Goal: Task Accomplishment & Management: Complete application form

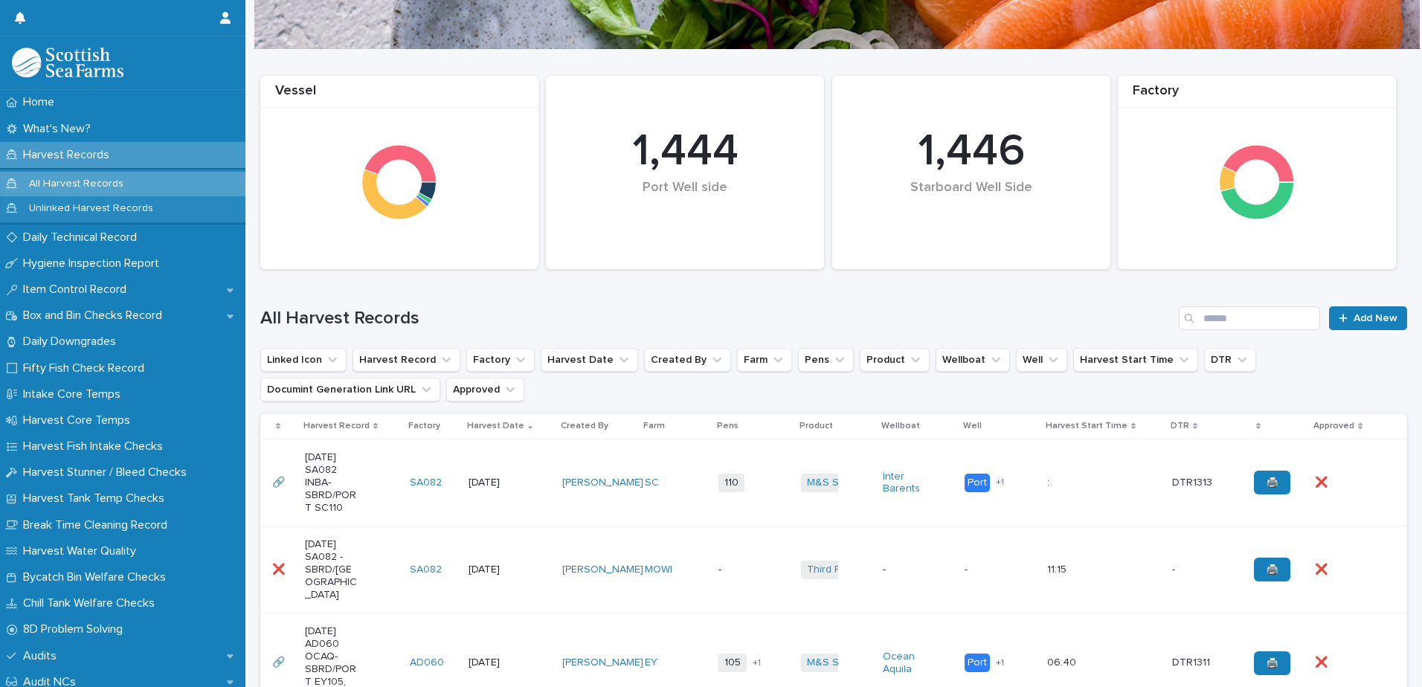
scroll to position [223, 0]
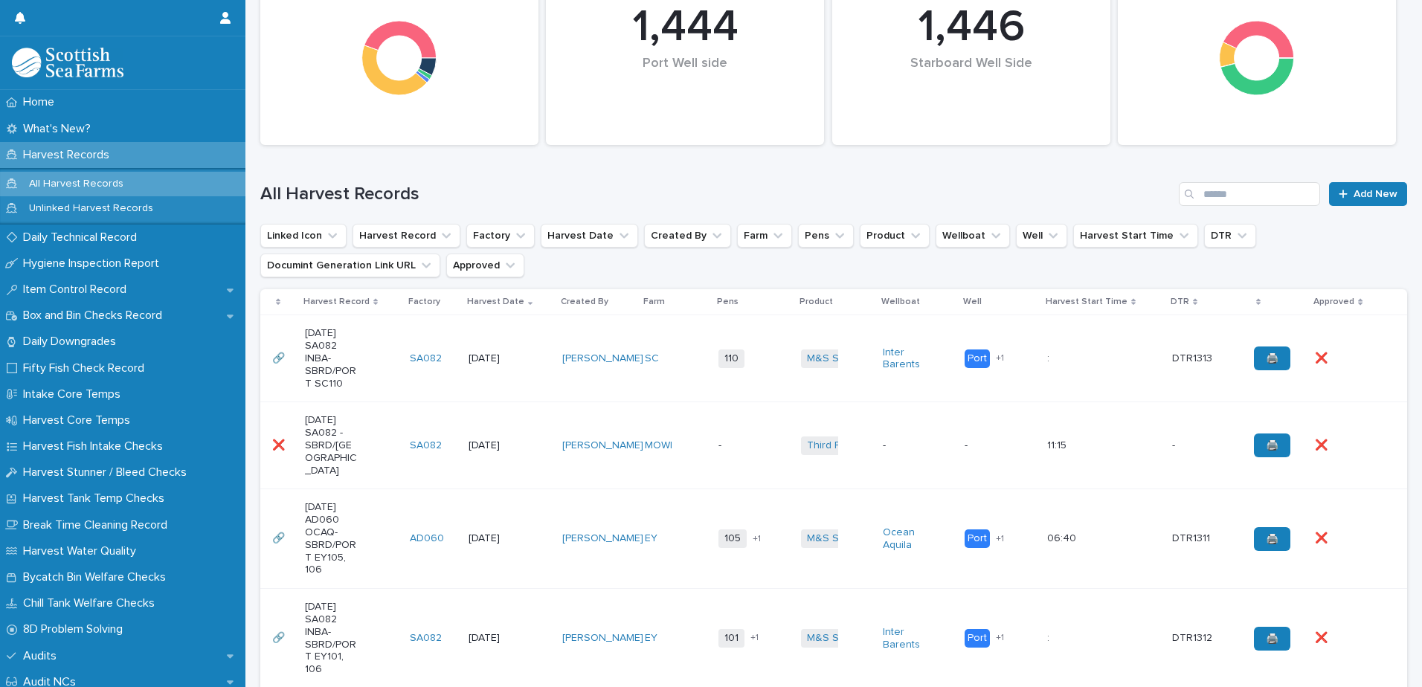
click at [691, 454] on td "MOWI" at bounding box center [676, 445] width 74 height 87
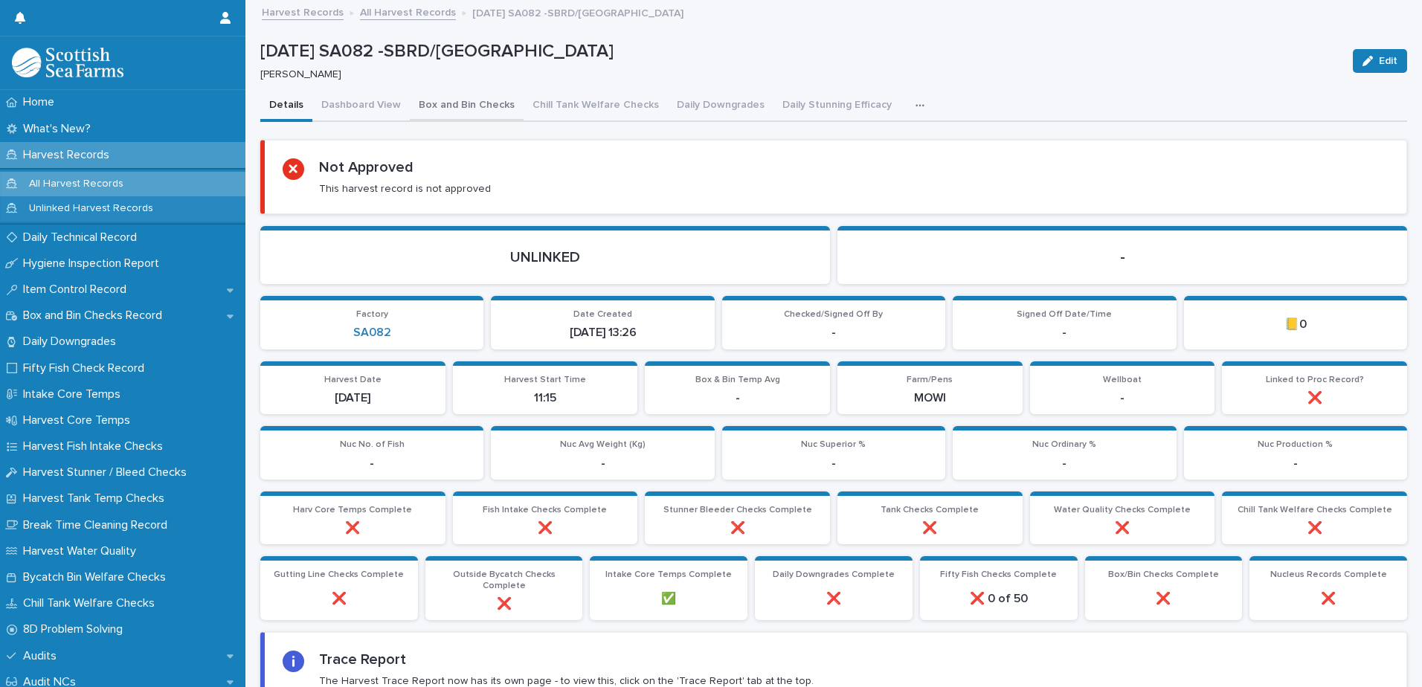
click at [434, 105] on button "Box and Bin Checks" at bounding box center [467, 106] width 114 height 31
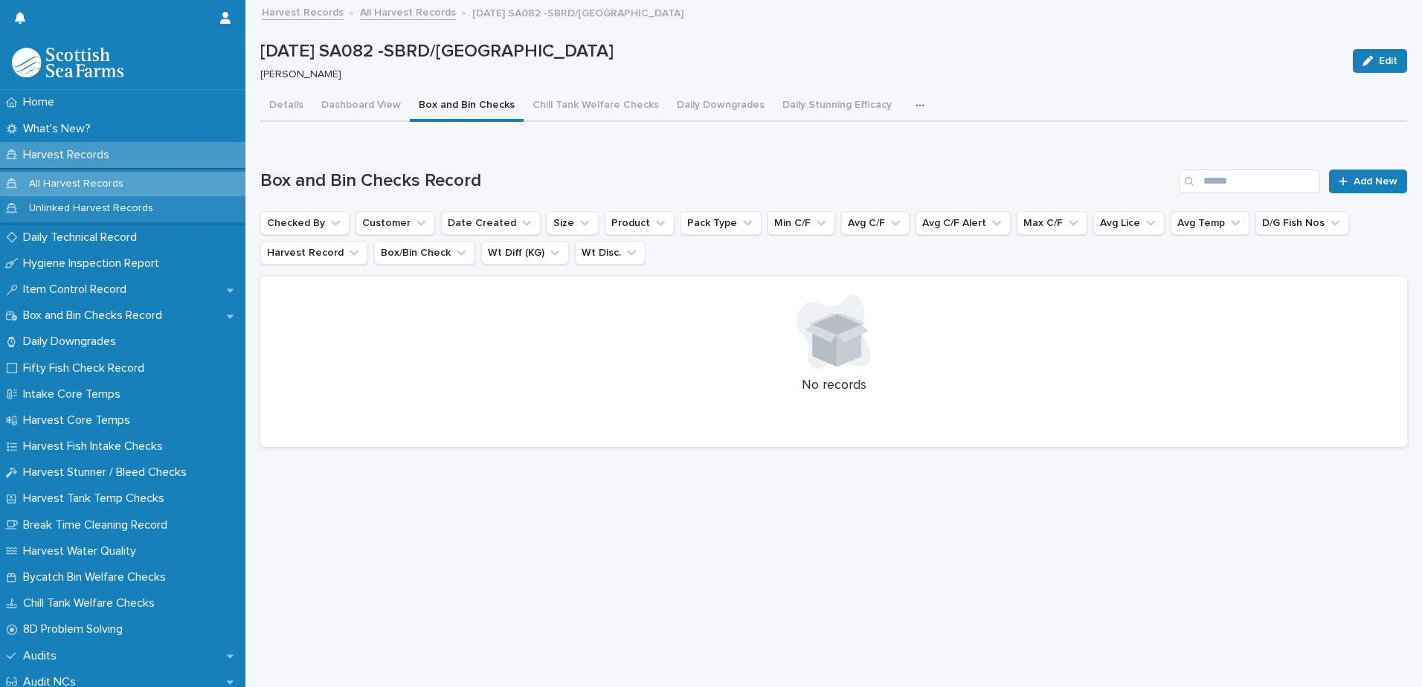
click at [915, 106] on icon "button" at bounding box center [919, 105] width 8 height 2
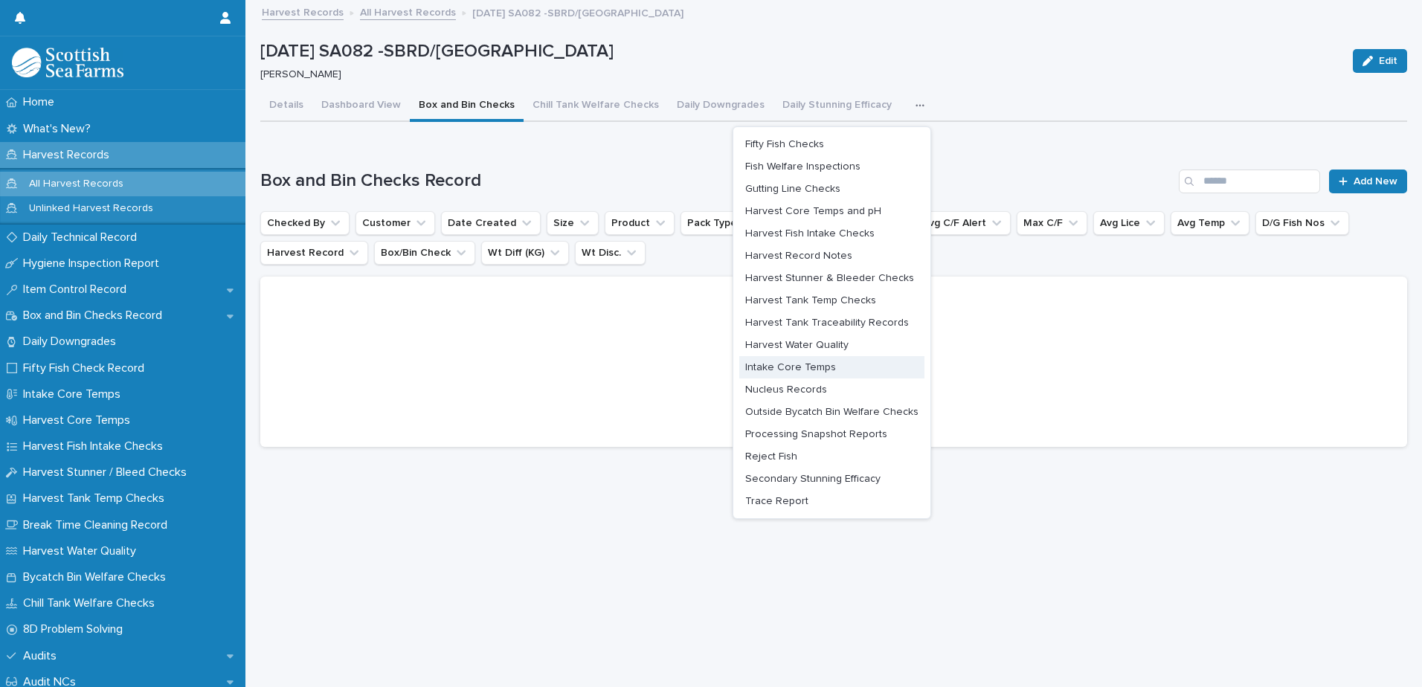
click at [755, 364] on span "Intake Core Temps" at bounding box center [790, 367] width 91 height 10
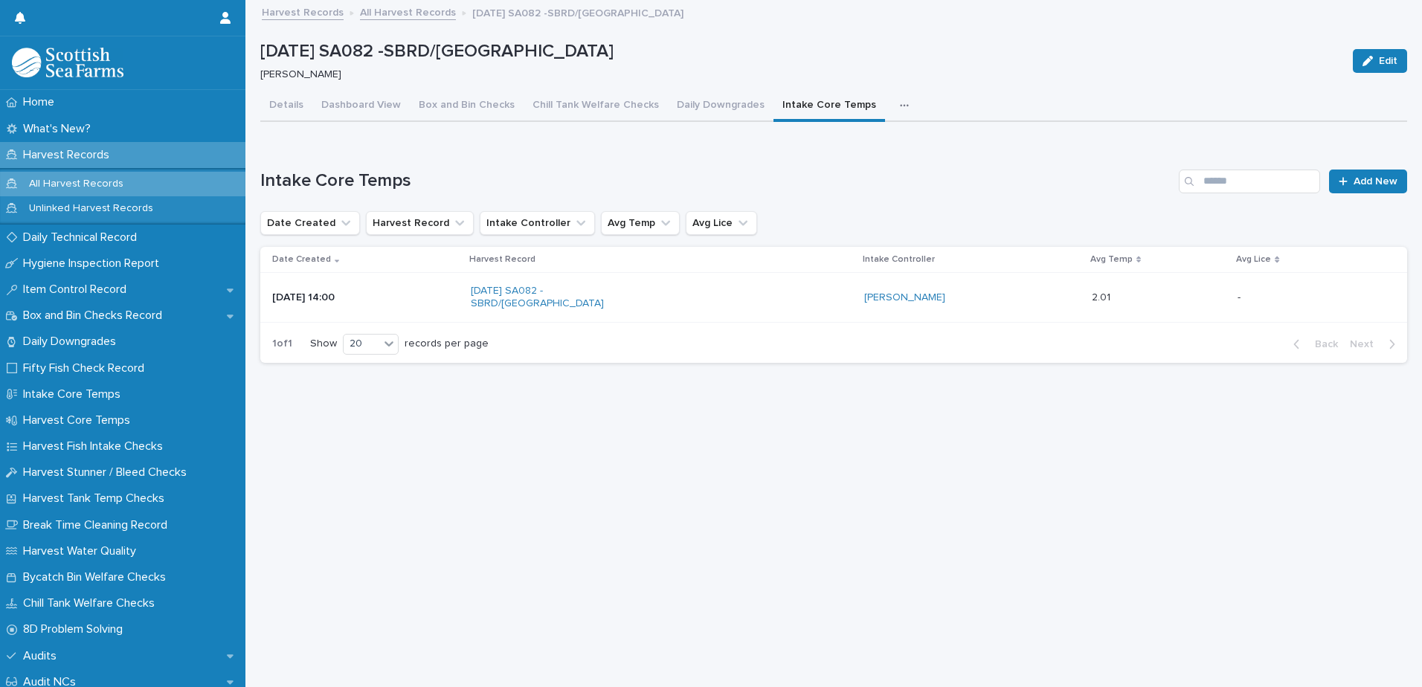
click at [1115, 294] on p at bounding box center [1129, 297] width 74 height 13
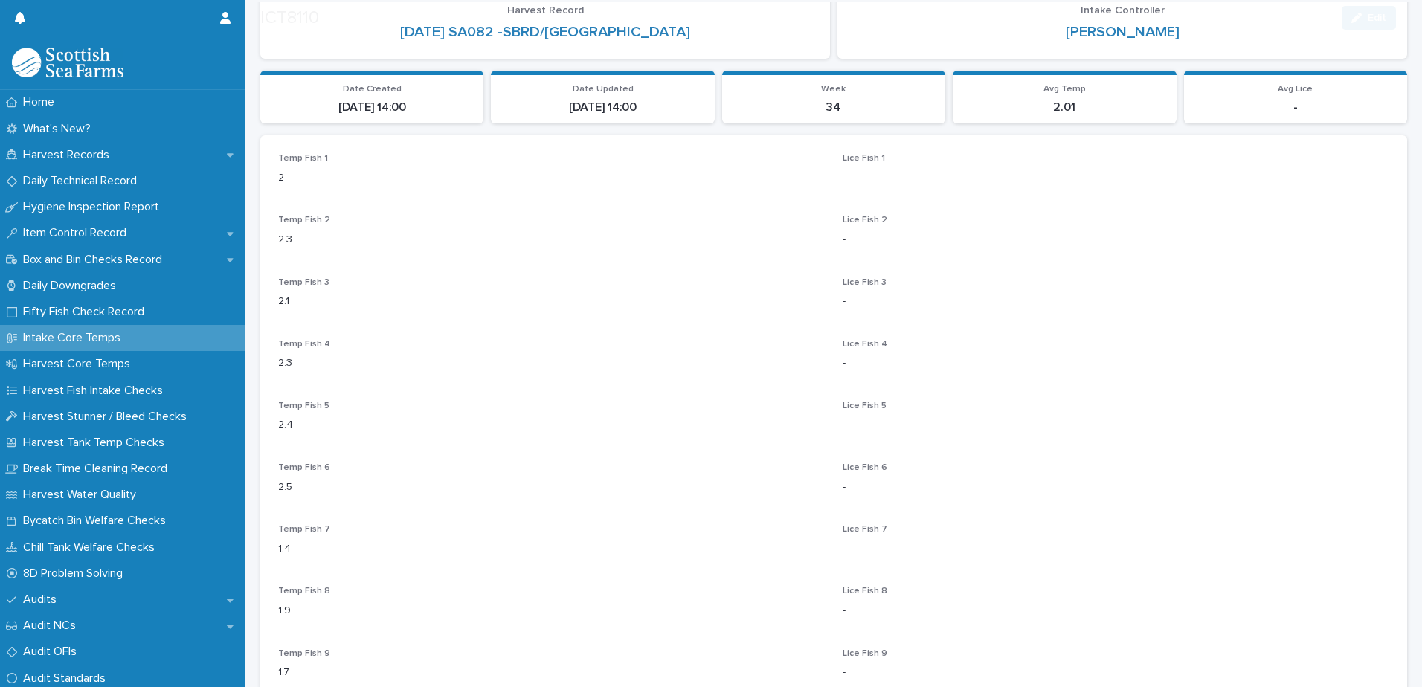
scroll to position [149, 0]
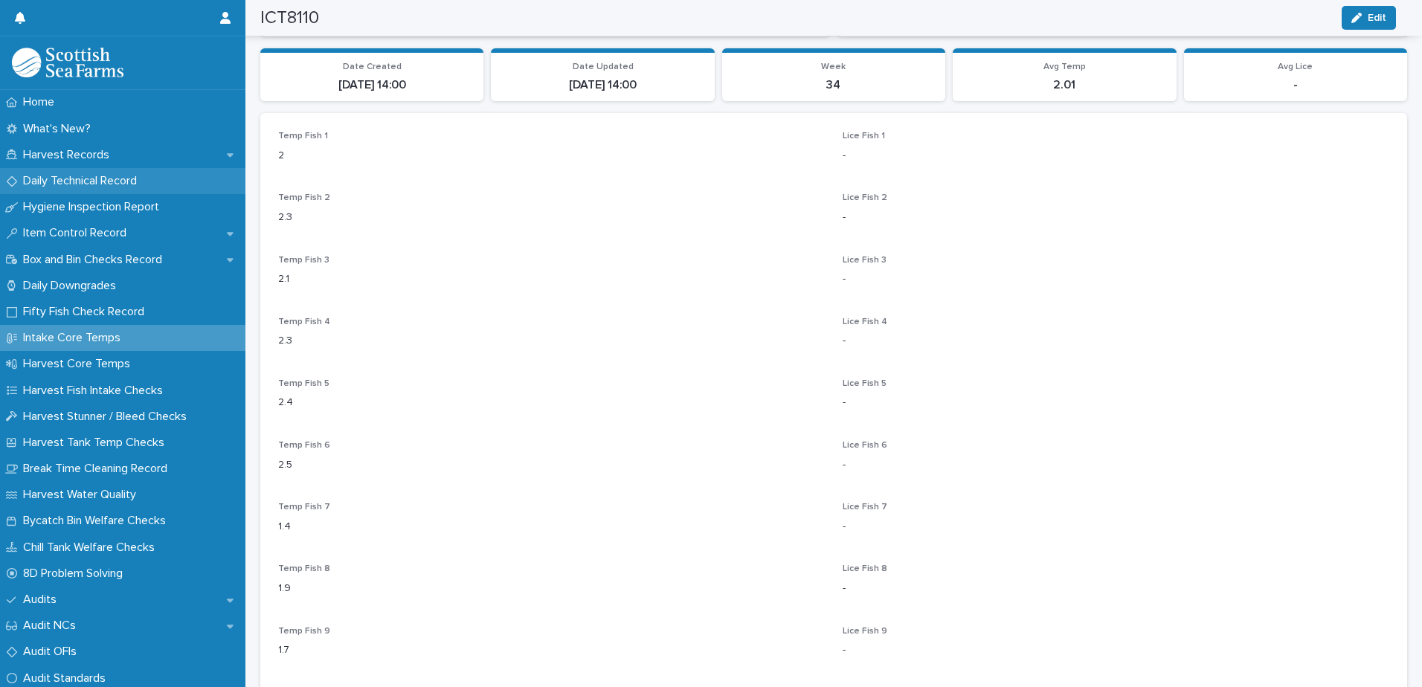
click at [42, 182] on p "Daily Technical Record" at bounding box center [83, 181] width 132 height 14
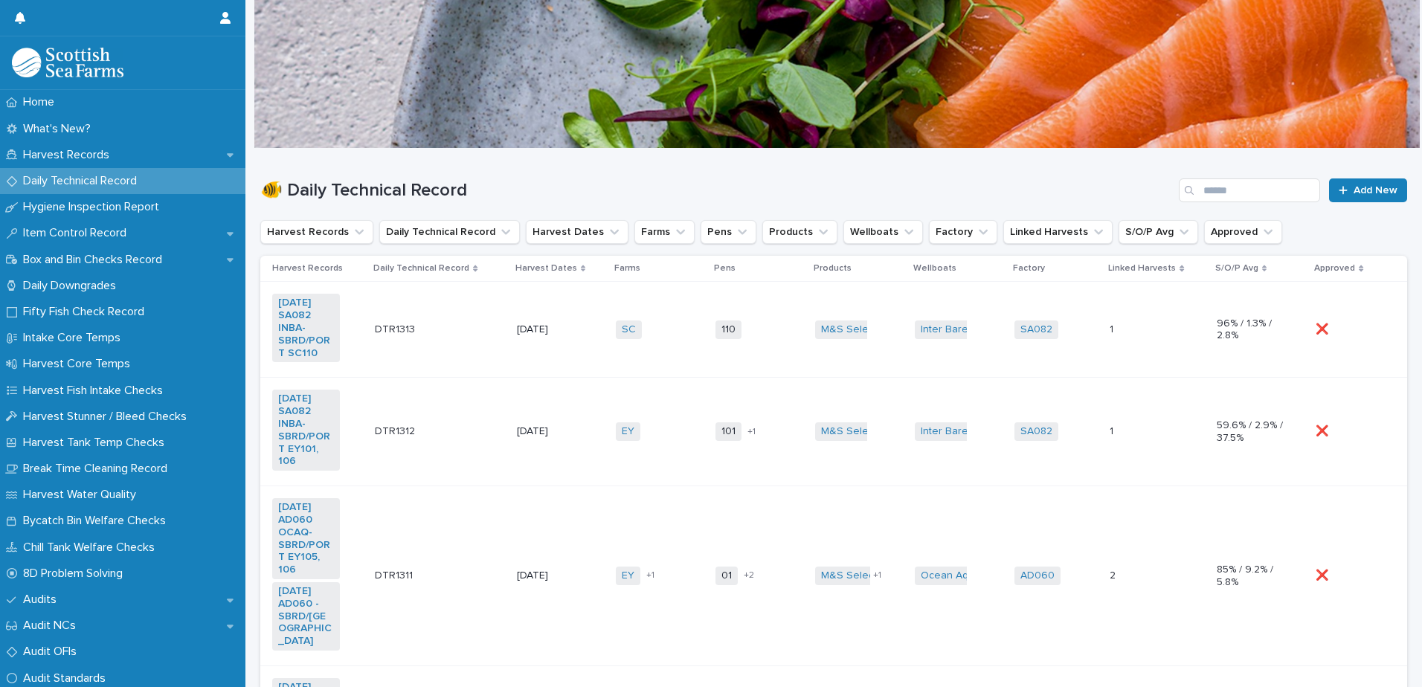
click at [761, 349] on td "110 + 0" at bounding box center [759, 330] width 100 height 96
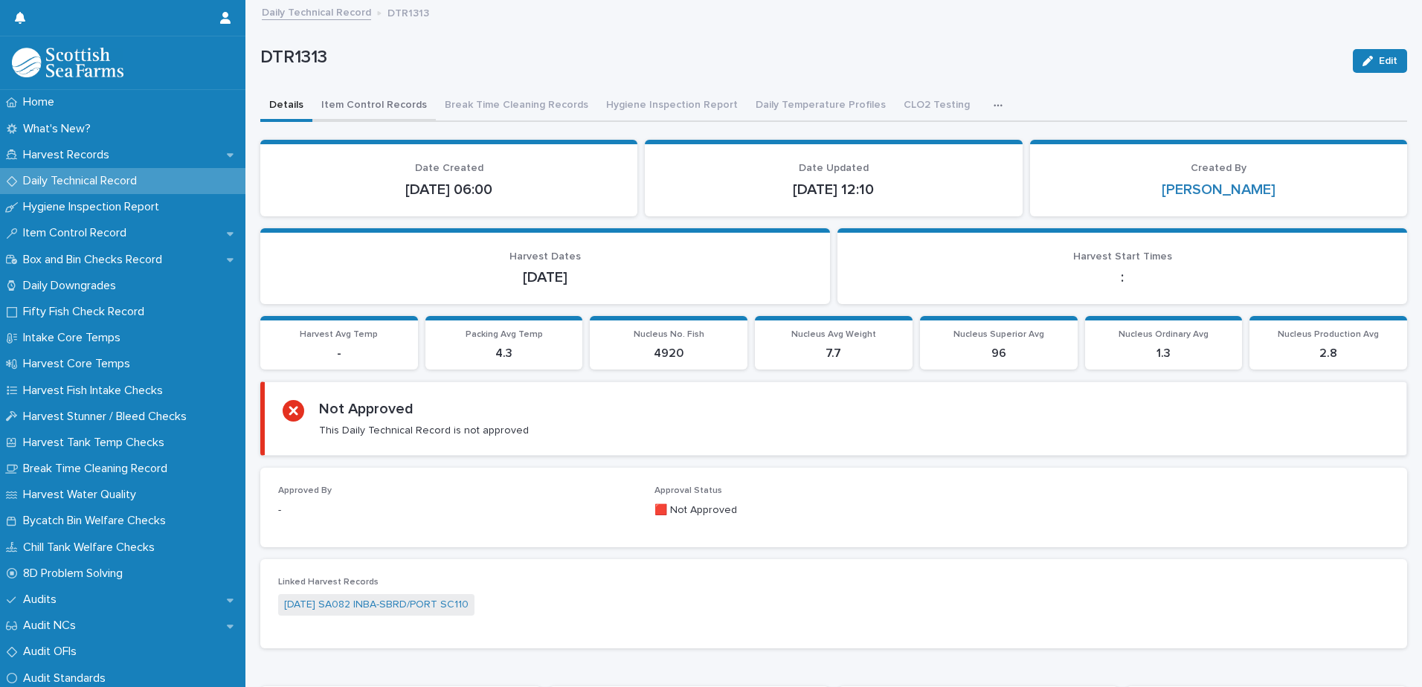
click at [354, 112] on button "Item Control Records" at bounding box center [373, 106] width 123 height 31
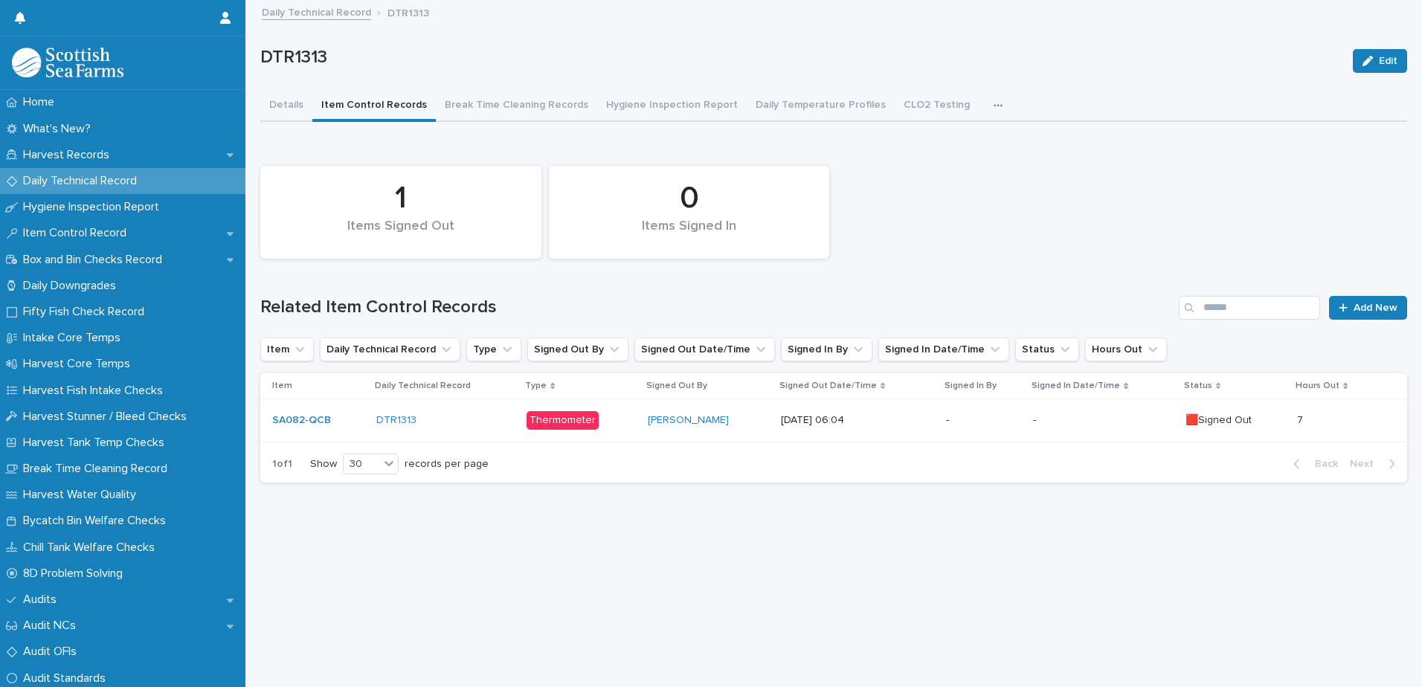
click at [1102, 429] on div "-" at bounding box center [1103, 420] width 140 height 25
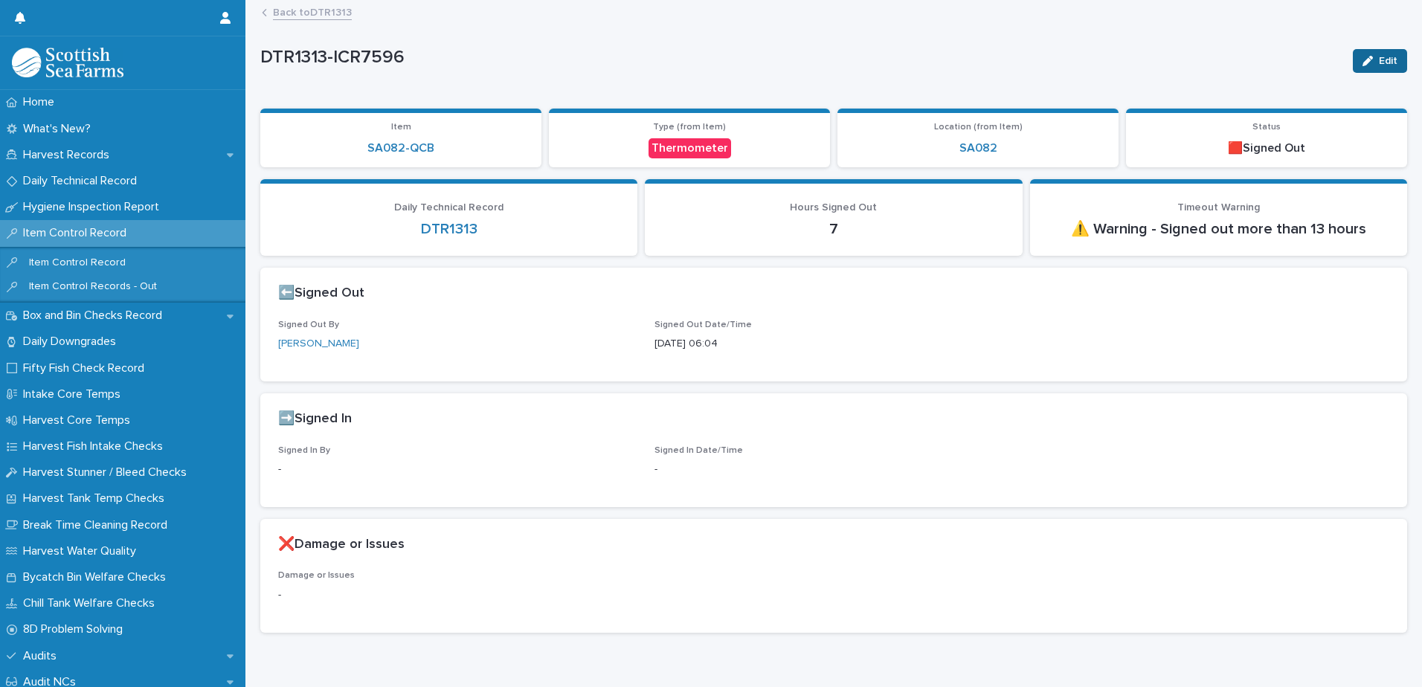
click at [1364, 57] on div "button" at bounding box center [1370, 61] width 16 height 10
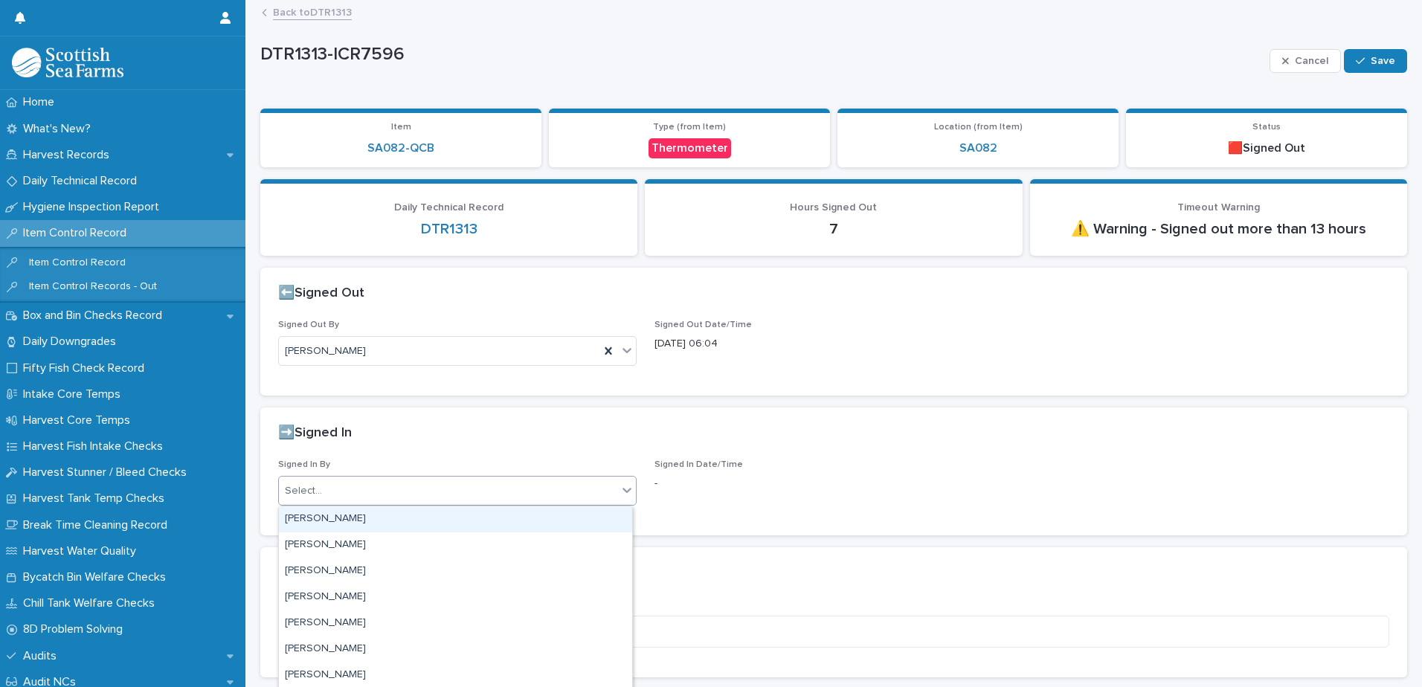
click at [355, 493] on div "Select..." at bounding box center [448, 491] width 338 height 25
type input "*****"
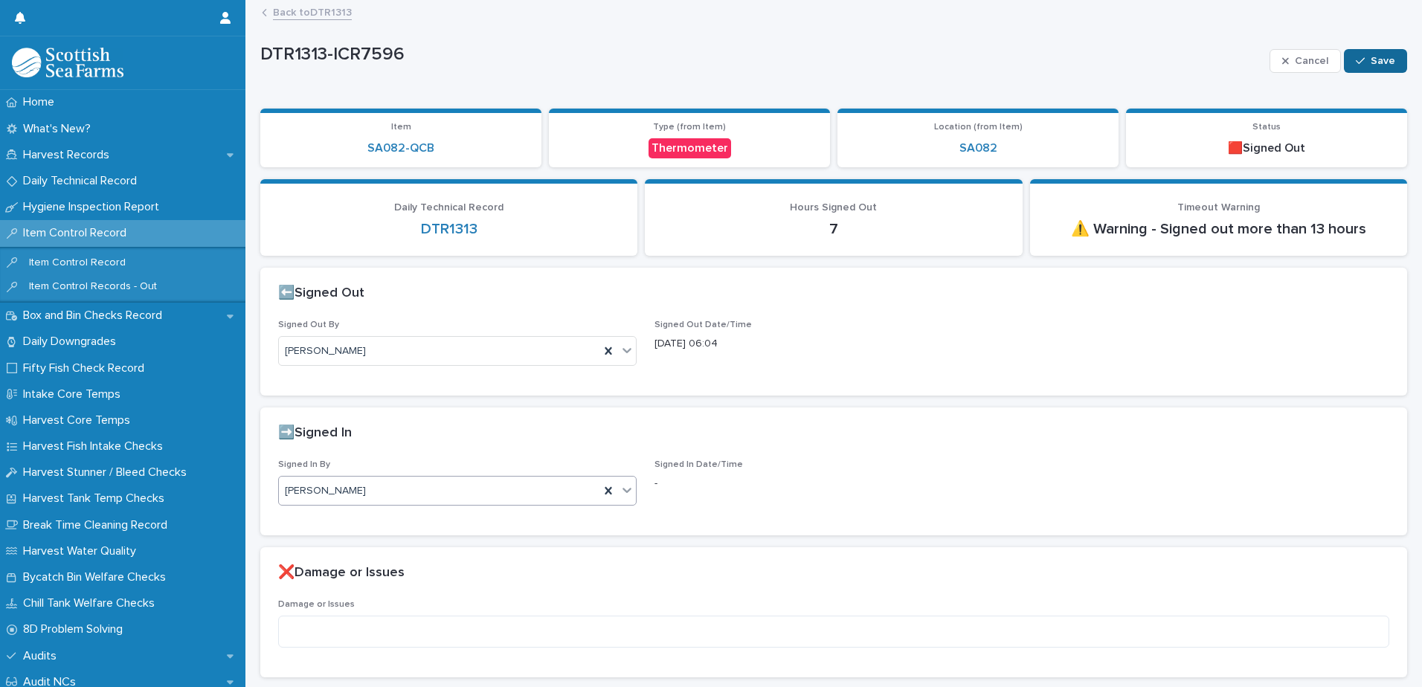
click at [1356, 59] on icon "button" at bounding box center [1360, 61] width 9 height 10
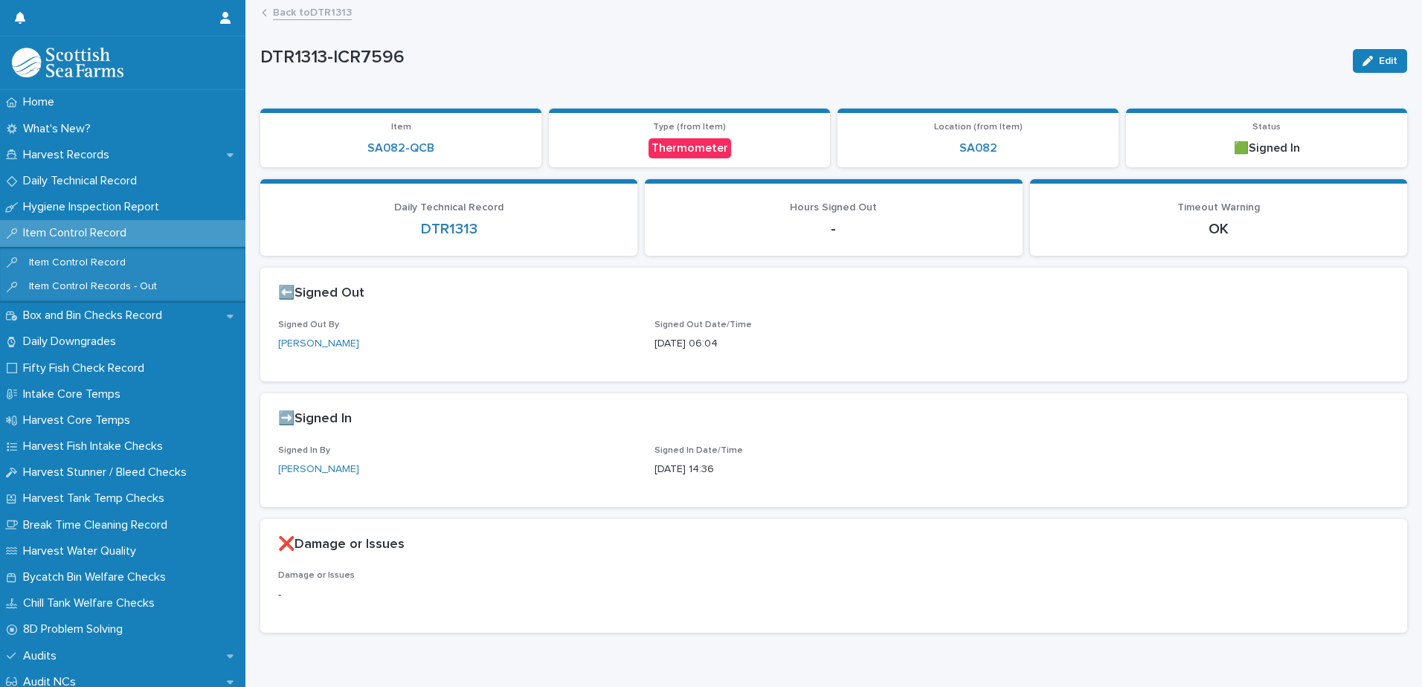
click at [301, 14] on link "Back to DTR1313" at bounding box center [312, 11] width 79 height 17
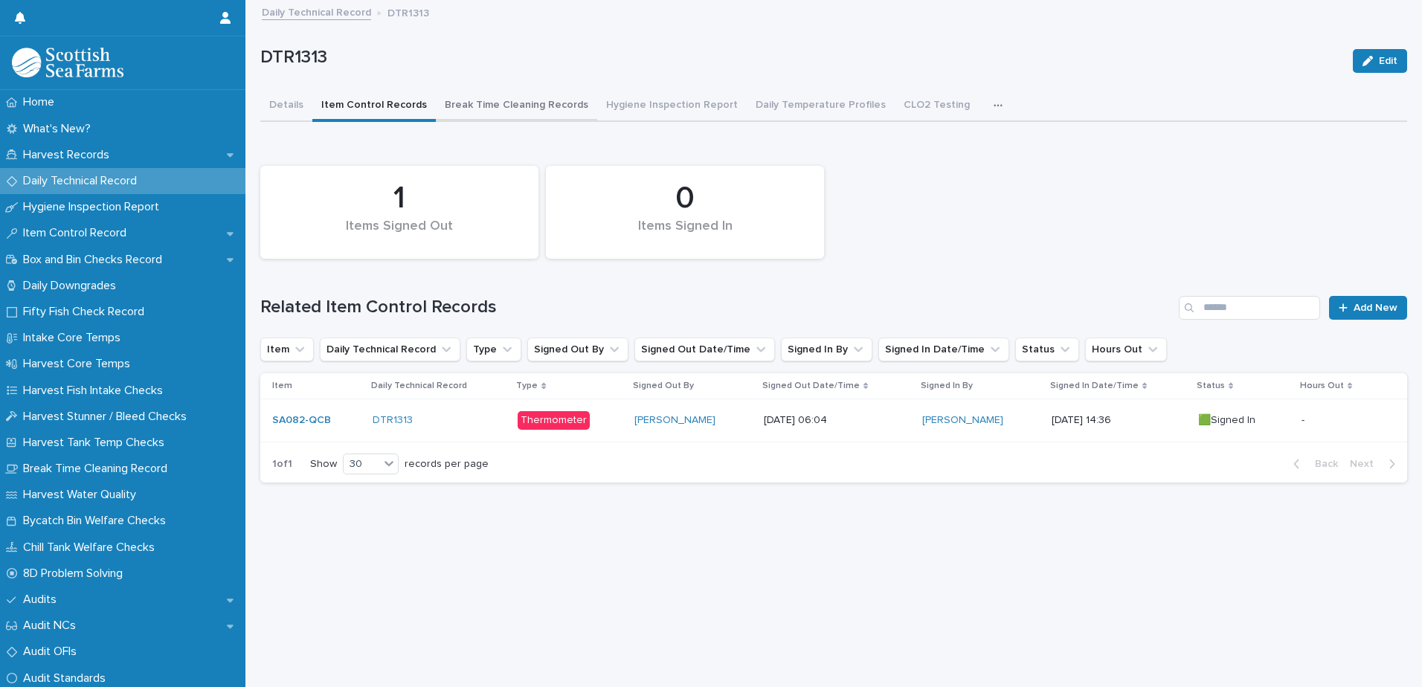
click at [500, 109] on button "Break Time Cleaning Records" at bounding box center [516, 106] width 161 height 31
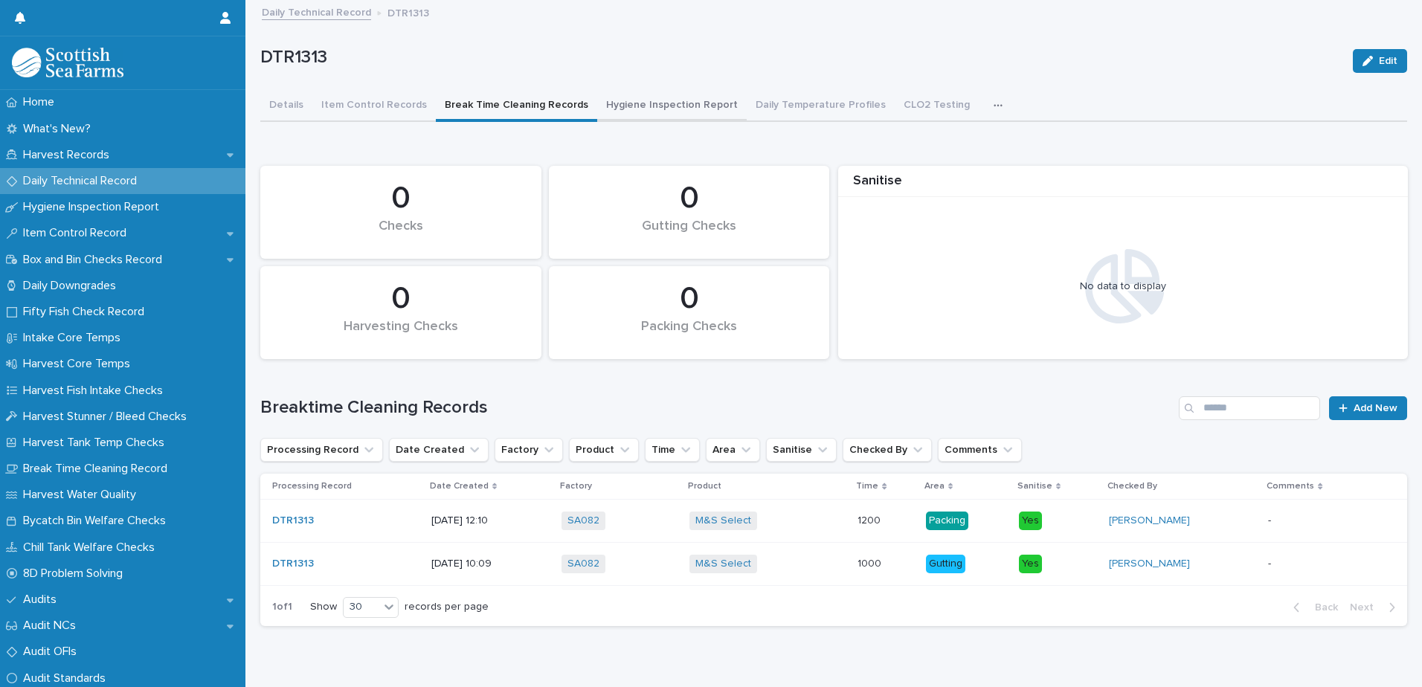
click at [629, 98] on button "Hygiene Inspection Report" at bounding box center [671, 106] width 149 height 31
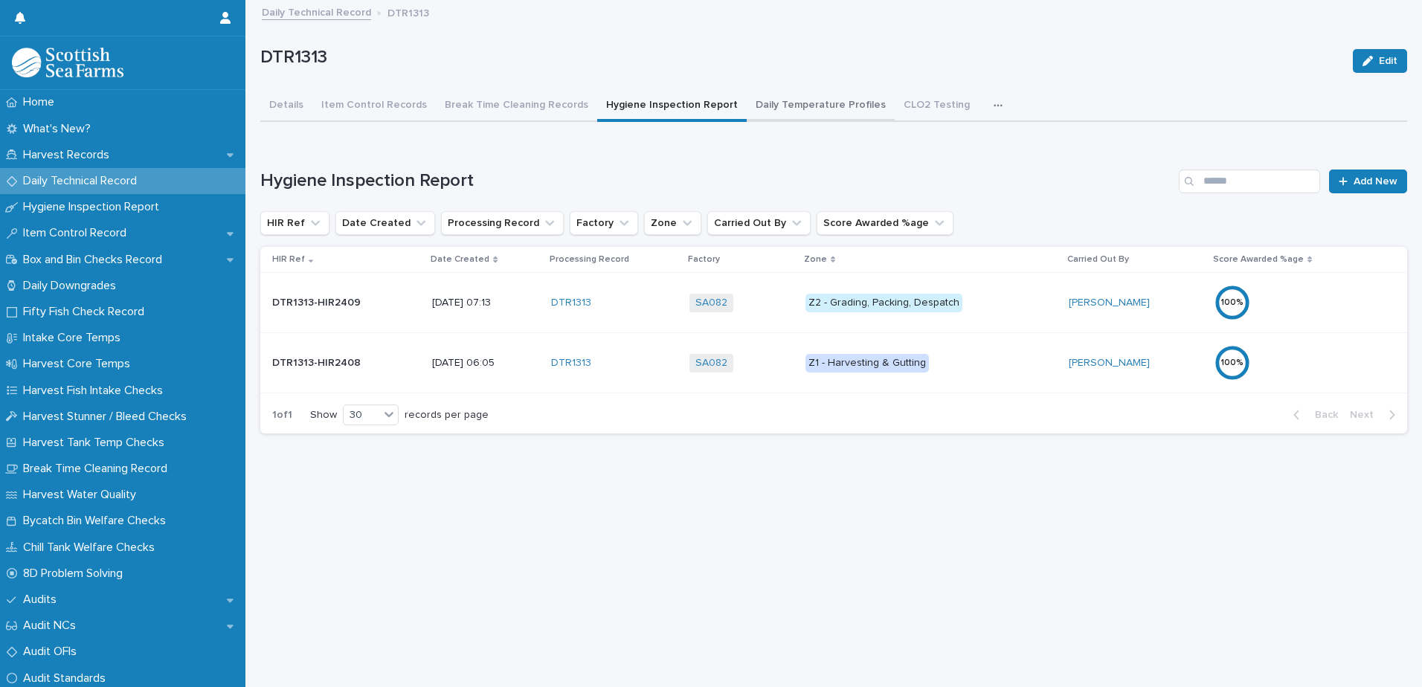
click at [783, 105] on button "Daily Temperature Profiles" at bounding box center [821, 106] width 148 height 31
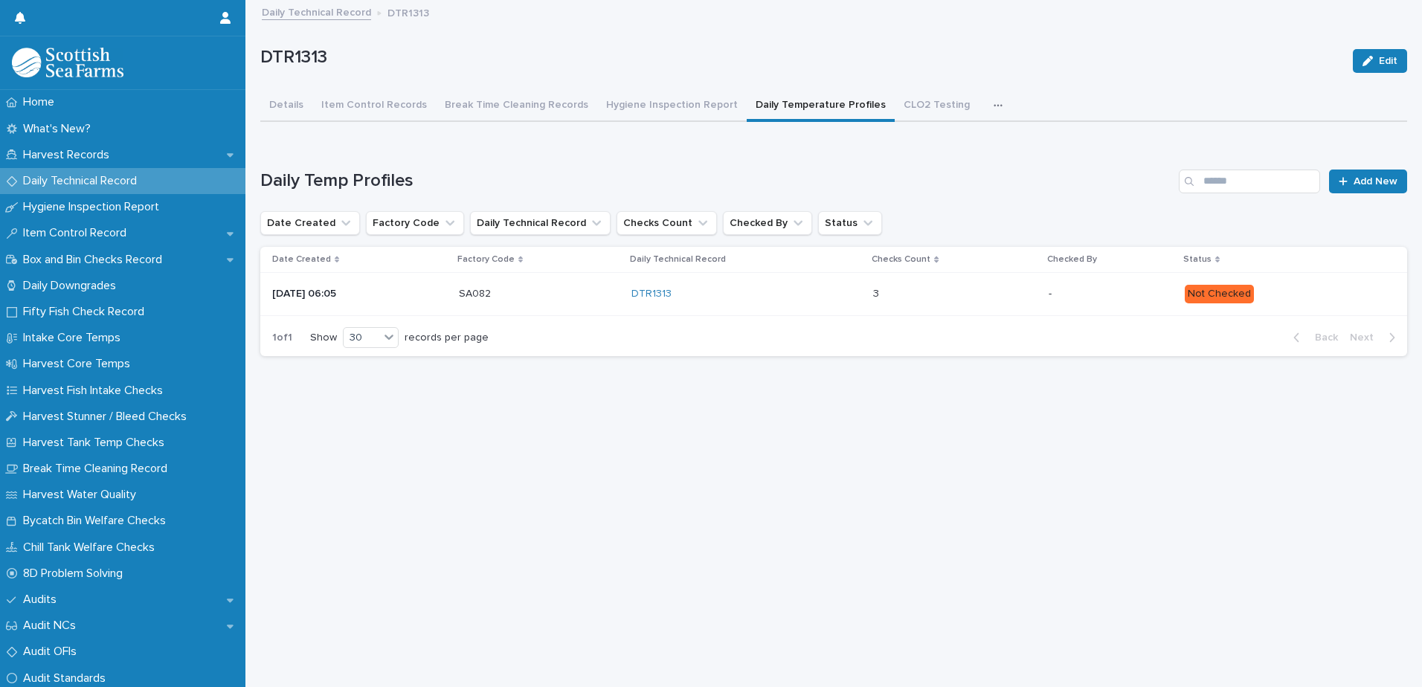
click at [985, 300] on p at bounding box center [938, 294] width 130 height 13
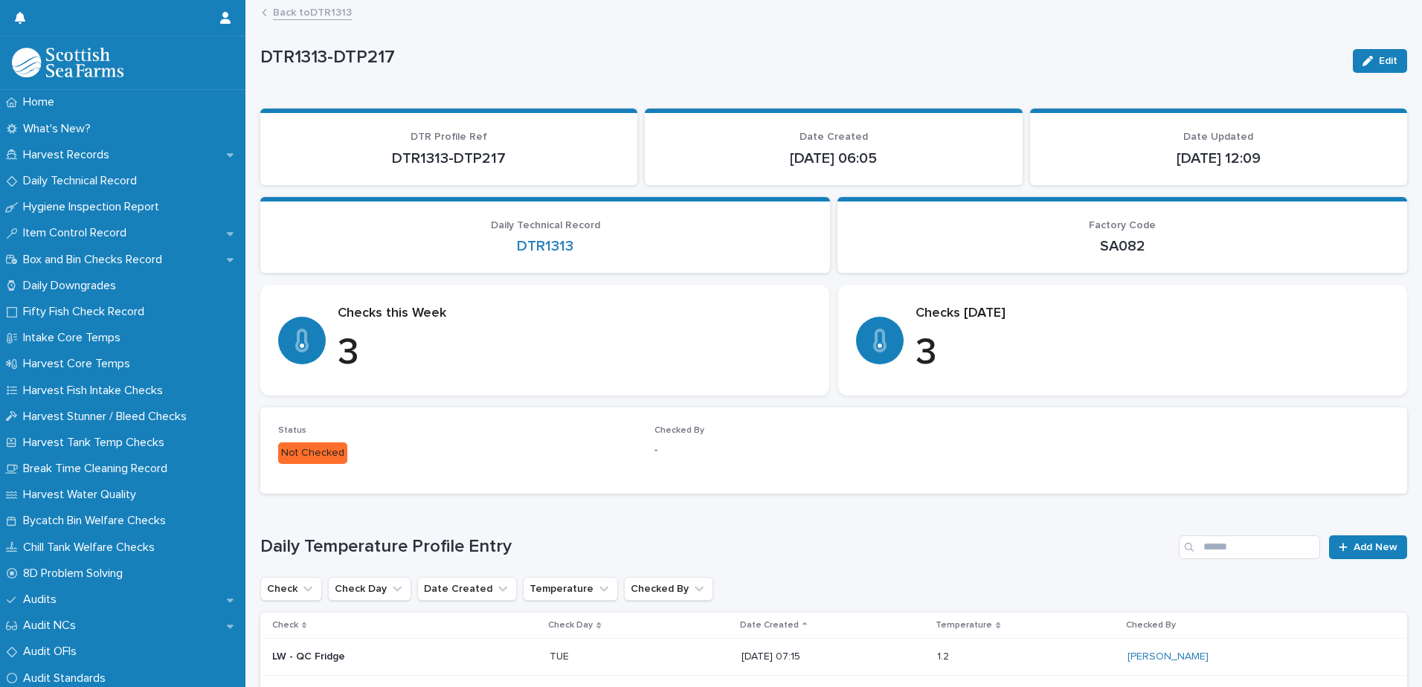
scroll to position [200, 0]
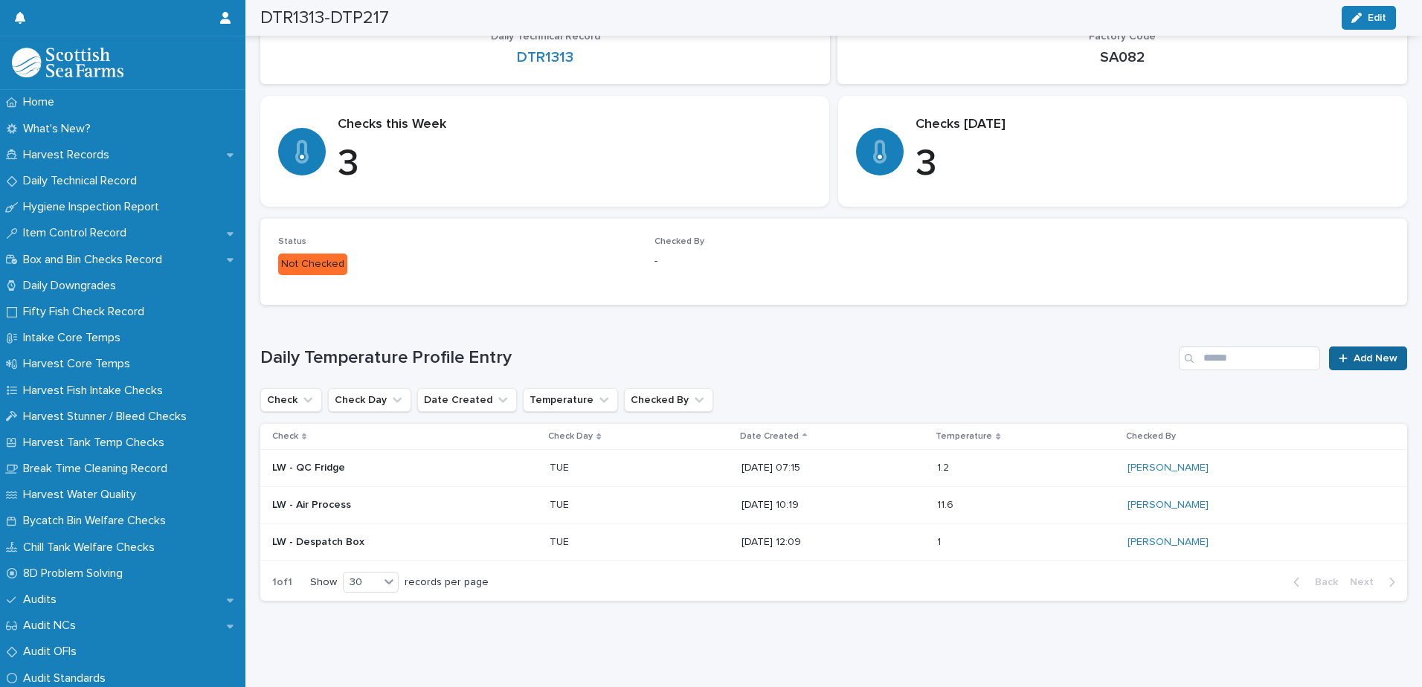
click at [1358, 353] on span "Add New" at bounding box center [1375, 358] width 44 height 10
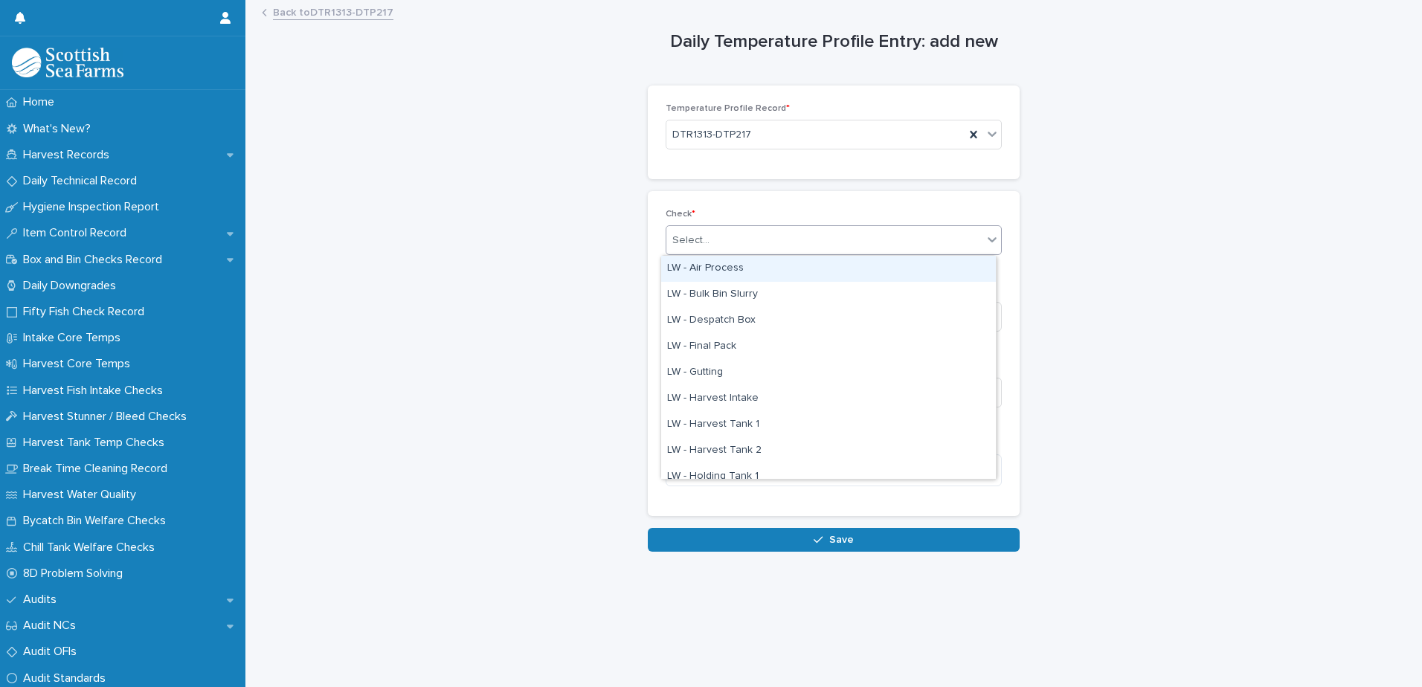
click at [674, 244] on div "Select..." at bounding box center [690, 241] width 37 height 16
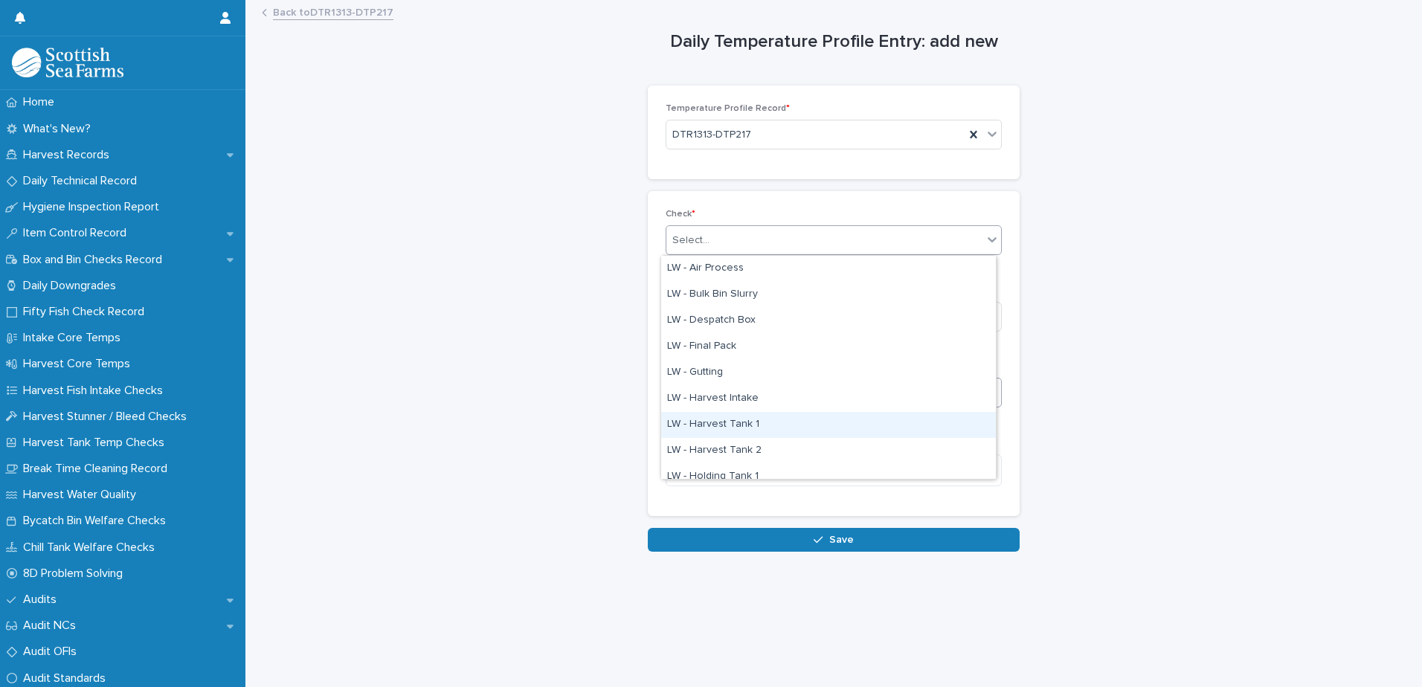
drag, startPoint x: 723, startPoint y: 306, endPoint x: 845, endPoint y: 393, distance: 150.0
click at [729, 420] on div "LW - Harvest Tank 1" at bounding box center [828, 425] width 335 height 26
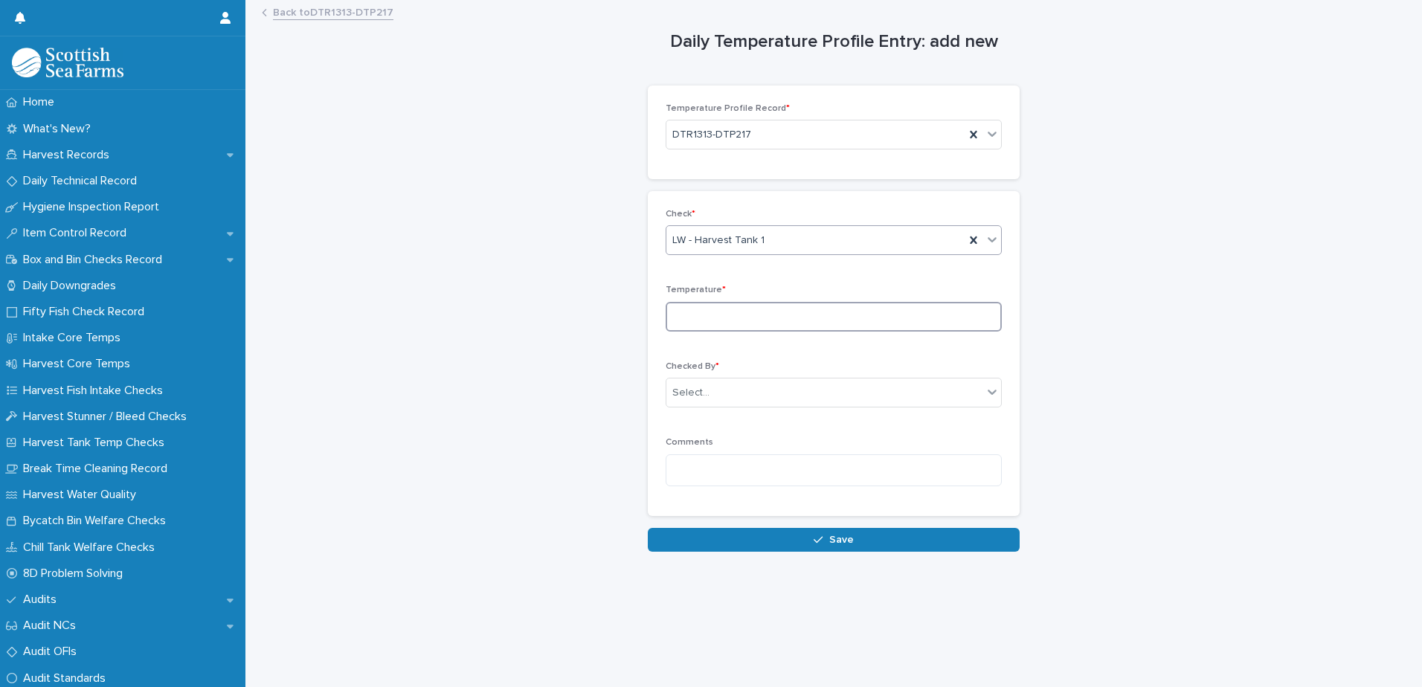
click at [693, 315] on input at bounding box center [833, 317] width 336 height 30
type input "***"
click at [748, 387] on div "Select..." at bounding box center [824, 393] width 316 height 25
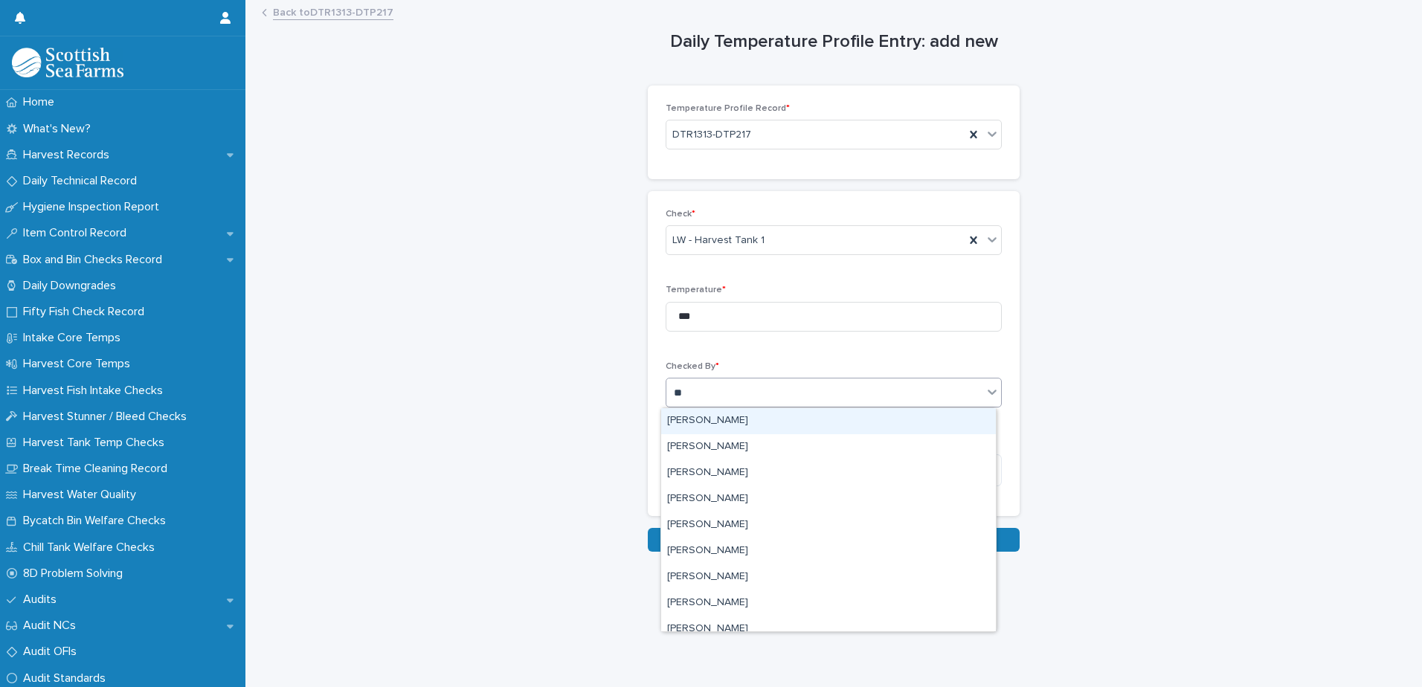
type input "***"
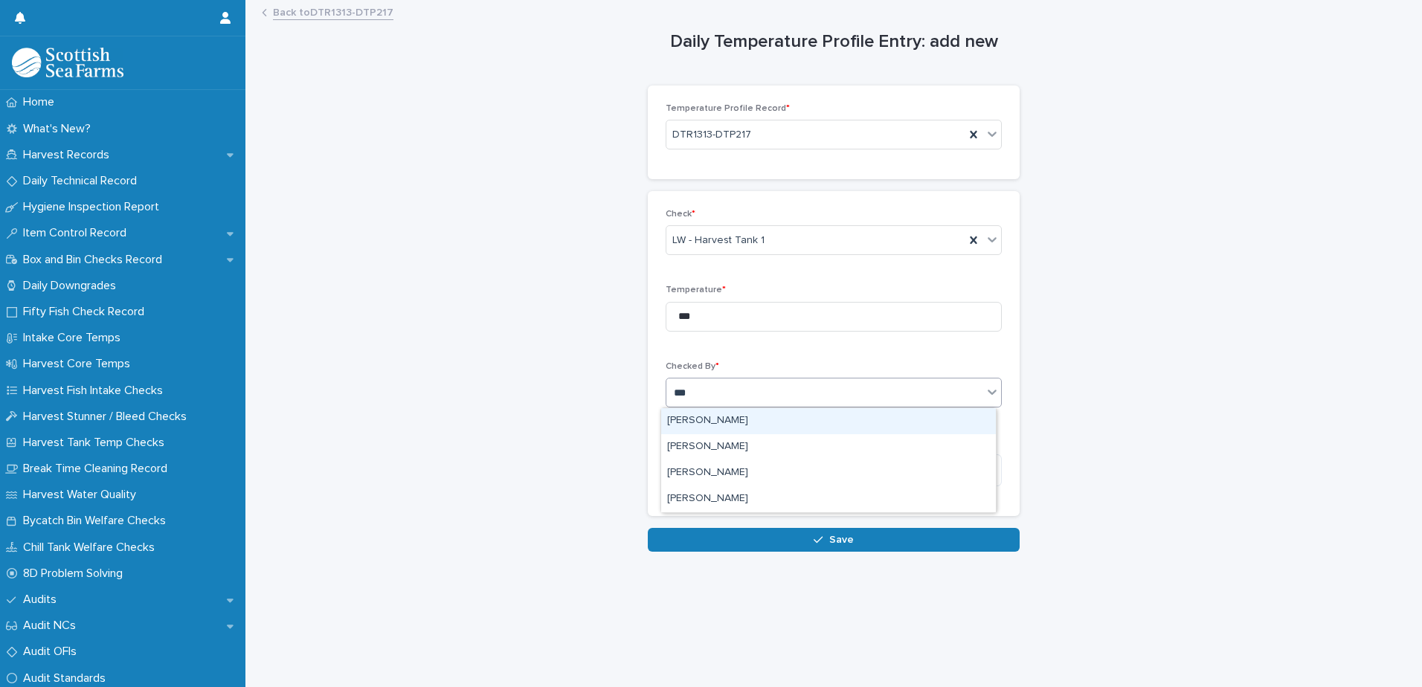
click at [739, 421] on div "[PERSON_NAME]" at bounding box center [828, 421] width 335 height 26
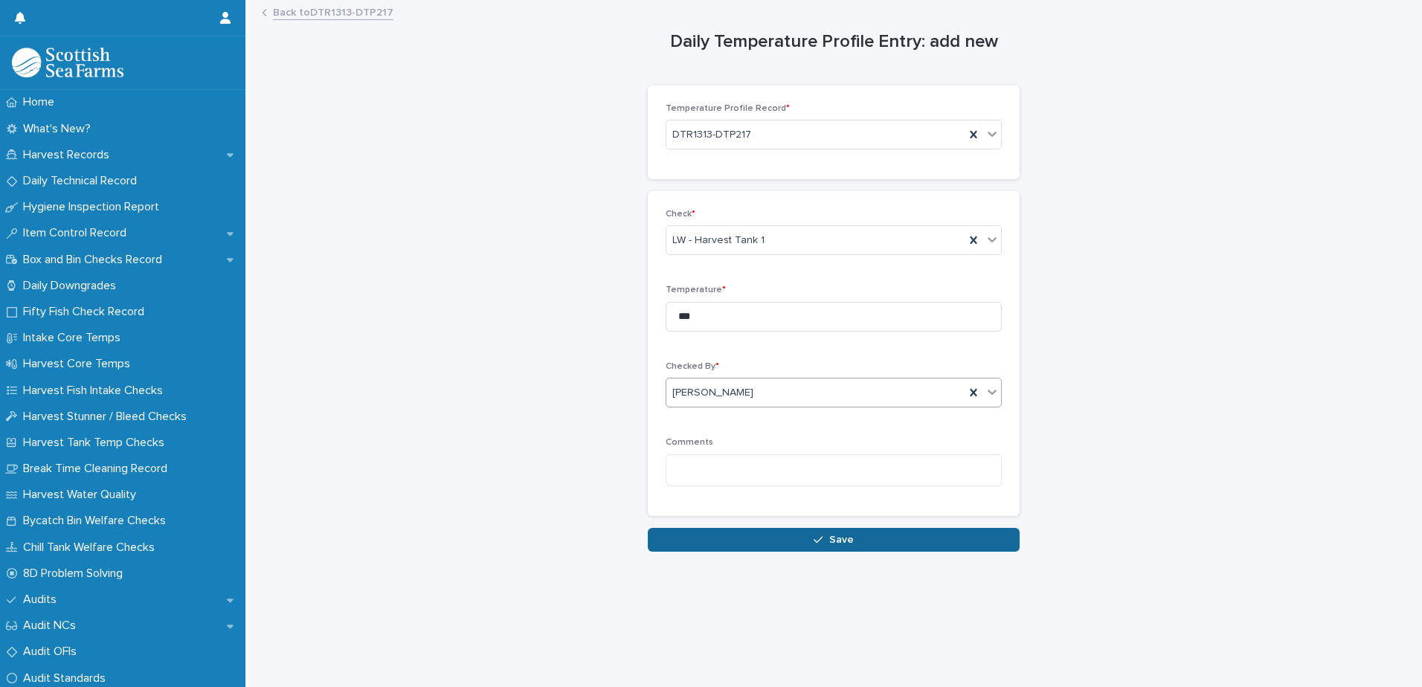
click at [749, 542] on button "Save" at bounding box center [834, 540] width 372 height 24
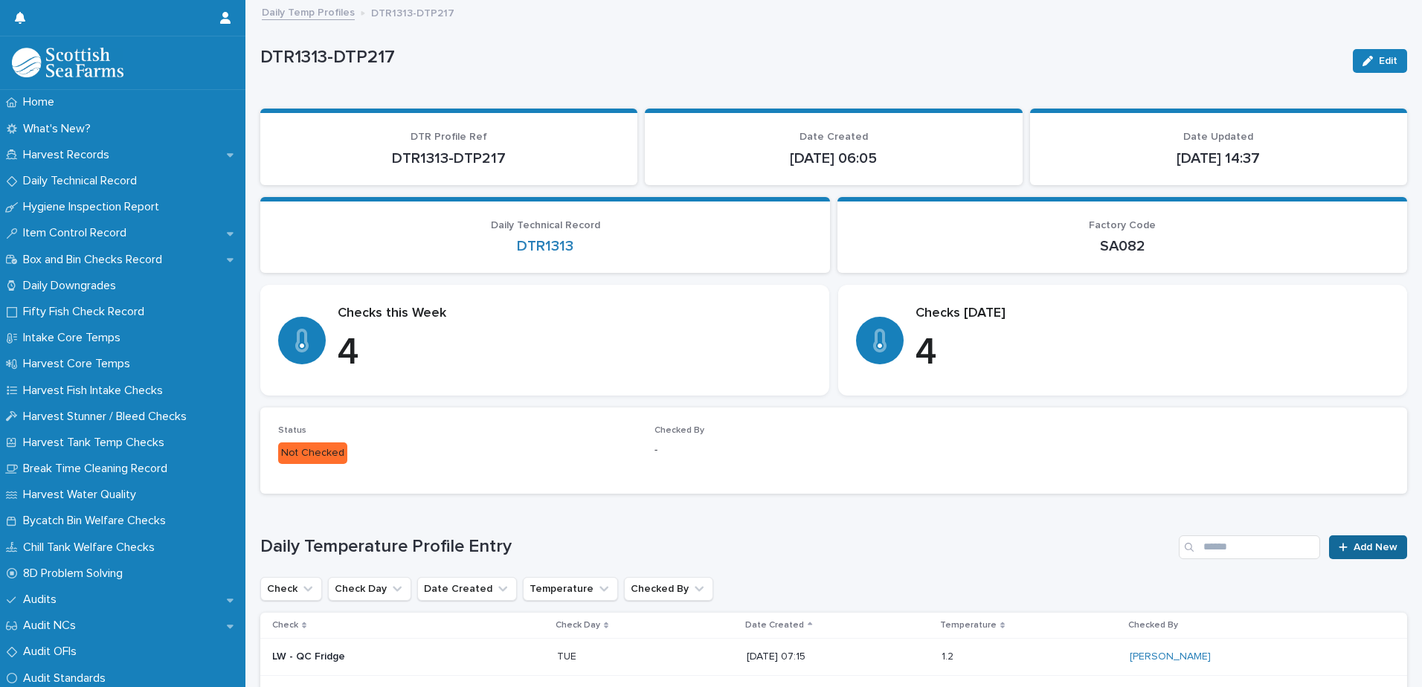
click at [1353, 545] on span "Add New" at bounding box center [1375, 547] width 44 height 10
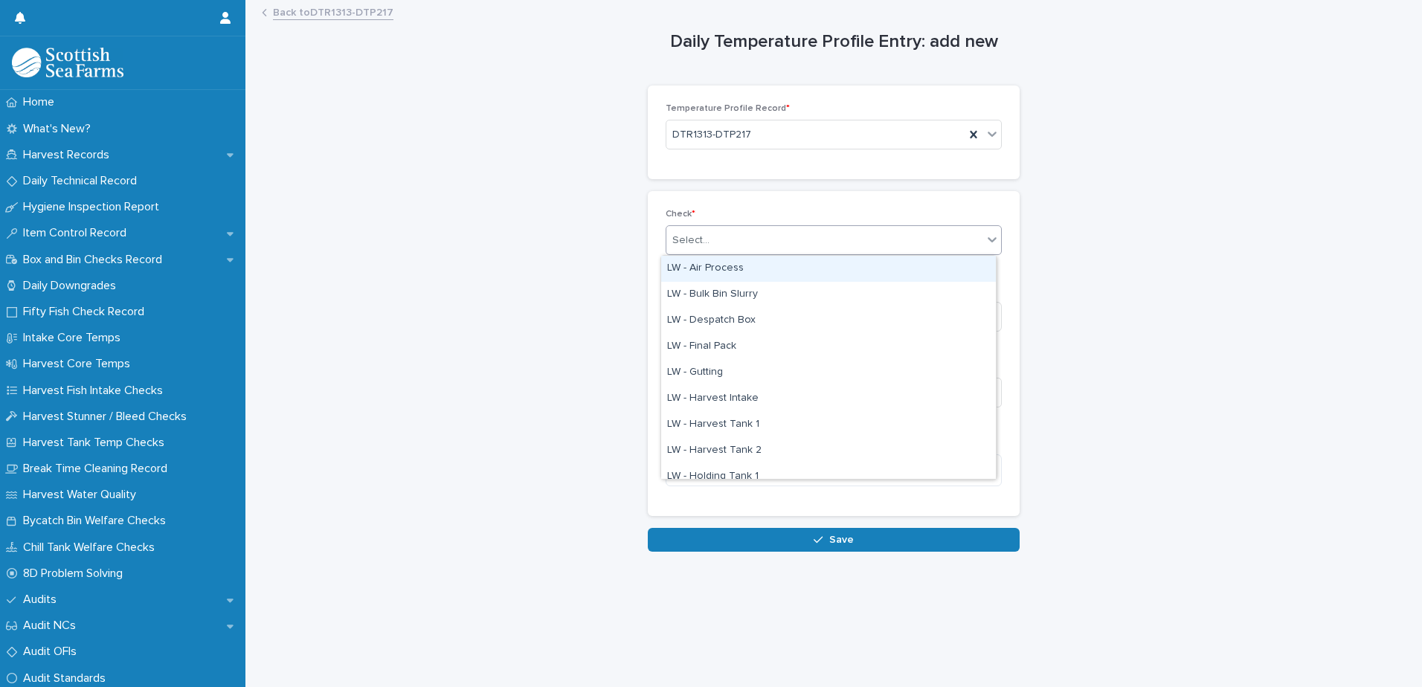
click at [701, 242] on div "Select..." at bounding box center [690, 241] width 37 height 16
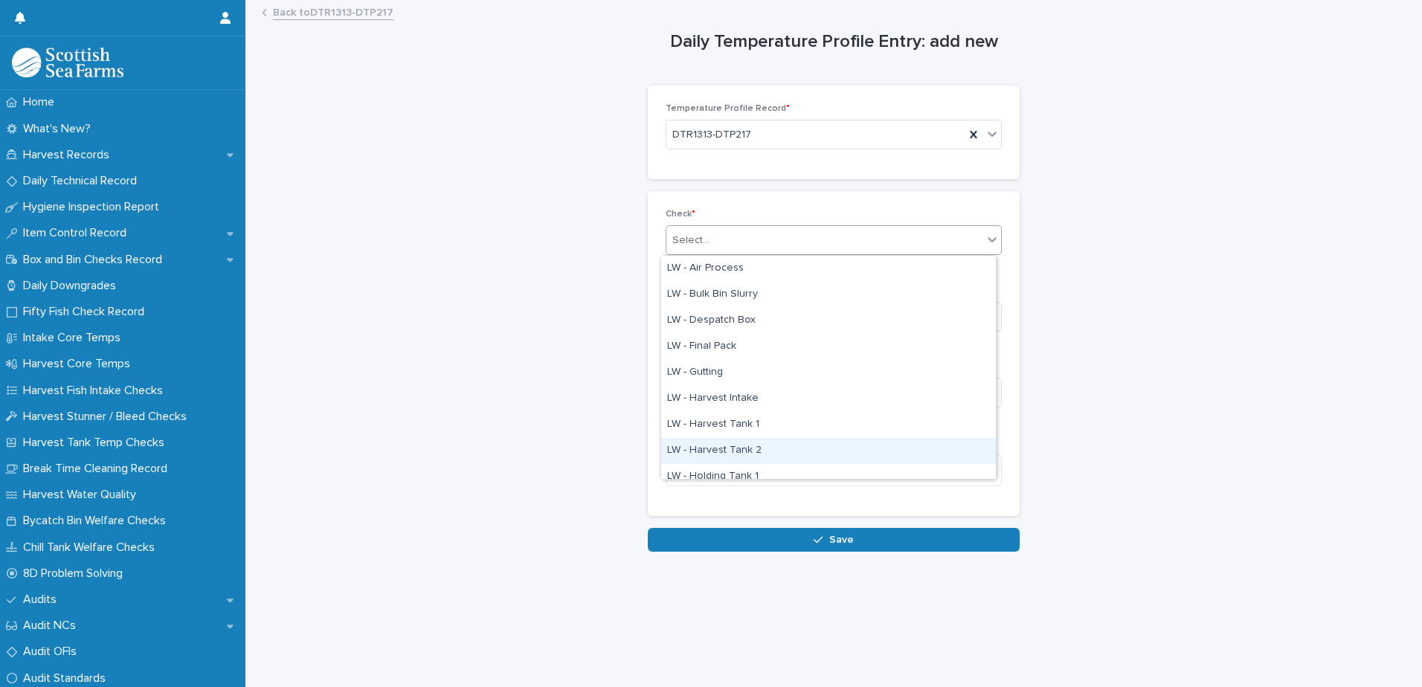
drag, startPoint x: 741, startPoint y: 436, endPoint x: 732, endPoint y: 436, distance: 9.0
click at [742, 447] on div "LW - Harvest Tank 2" at bounding box center [828, 451] width 335 height 26
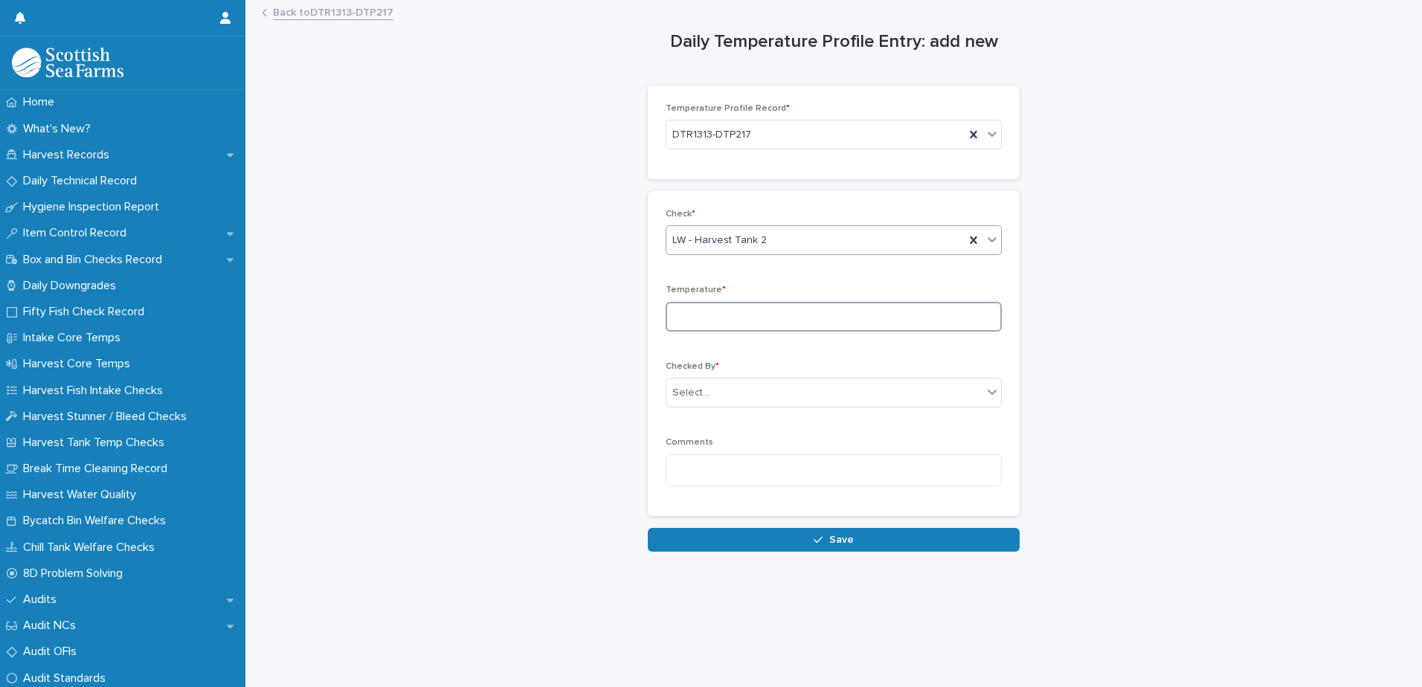
click at [699, 315] on input at bounding box center [833, 317] width 336 height 30
type input "*"
click at [672, 386] on div "Select..." at bounding box center [690, 393] width 37 height 16
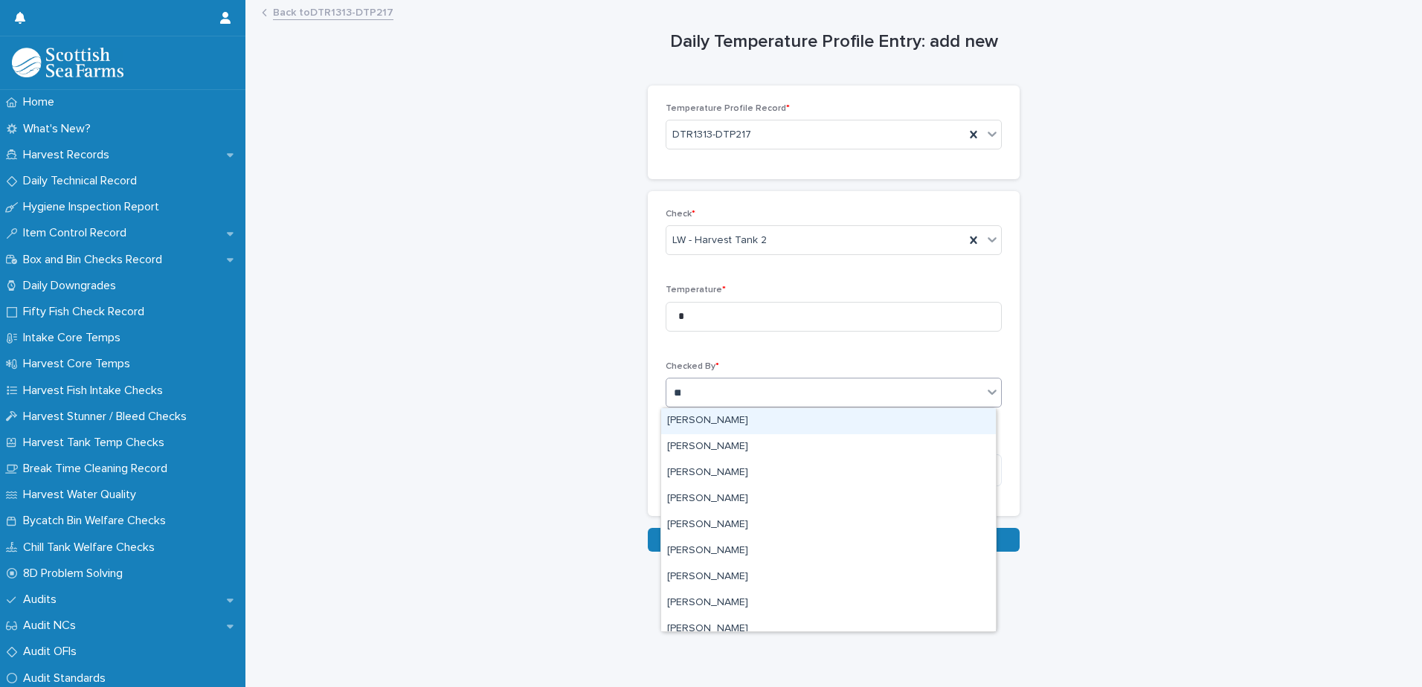
type input "***"
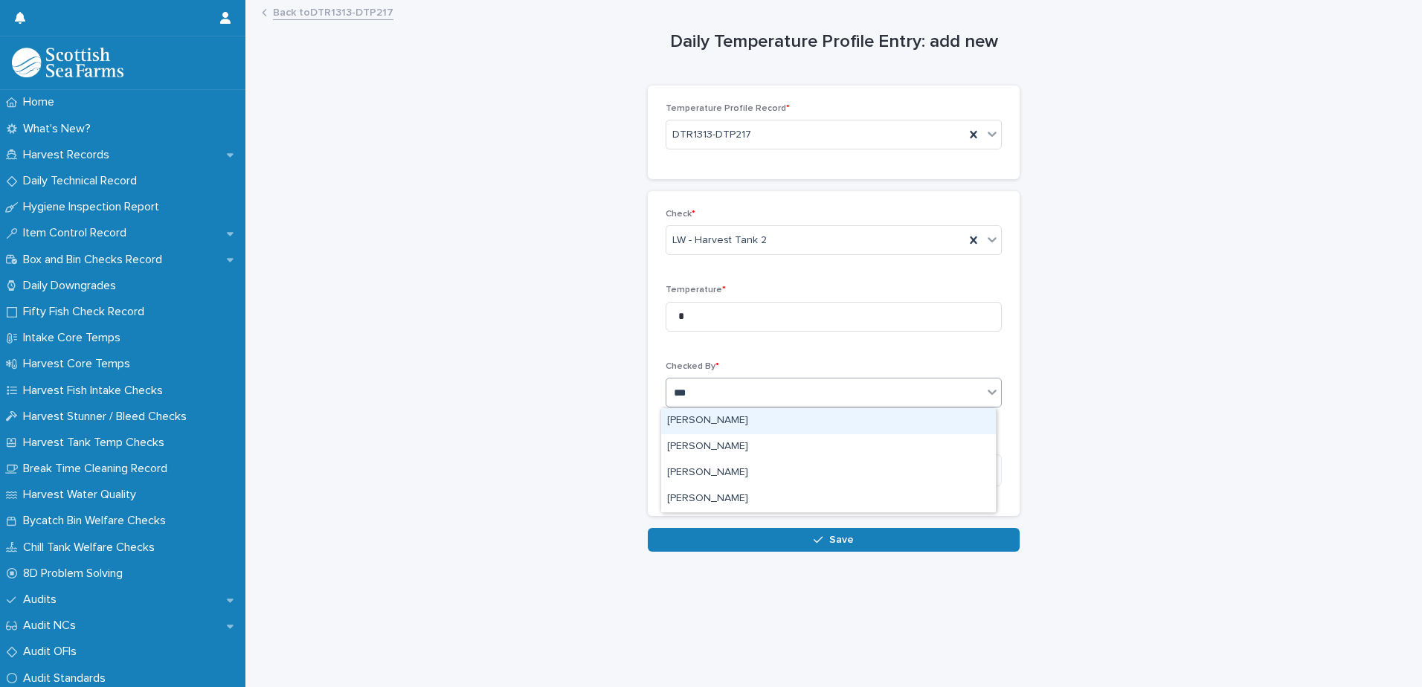
click at [682, 419] on div "[PERSON_NAME]" at bounding box center [828, 421] width 335 height 26
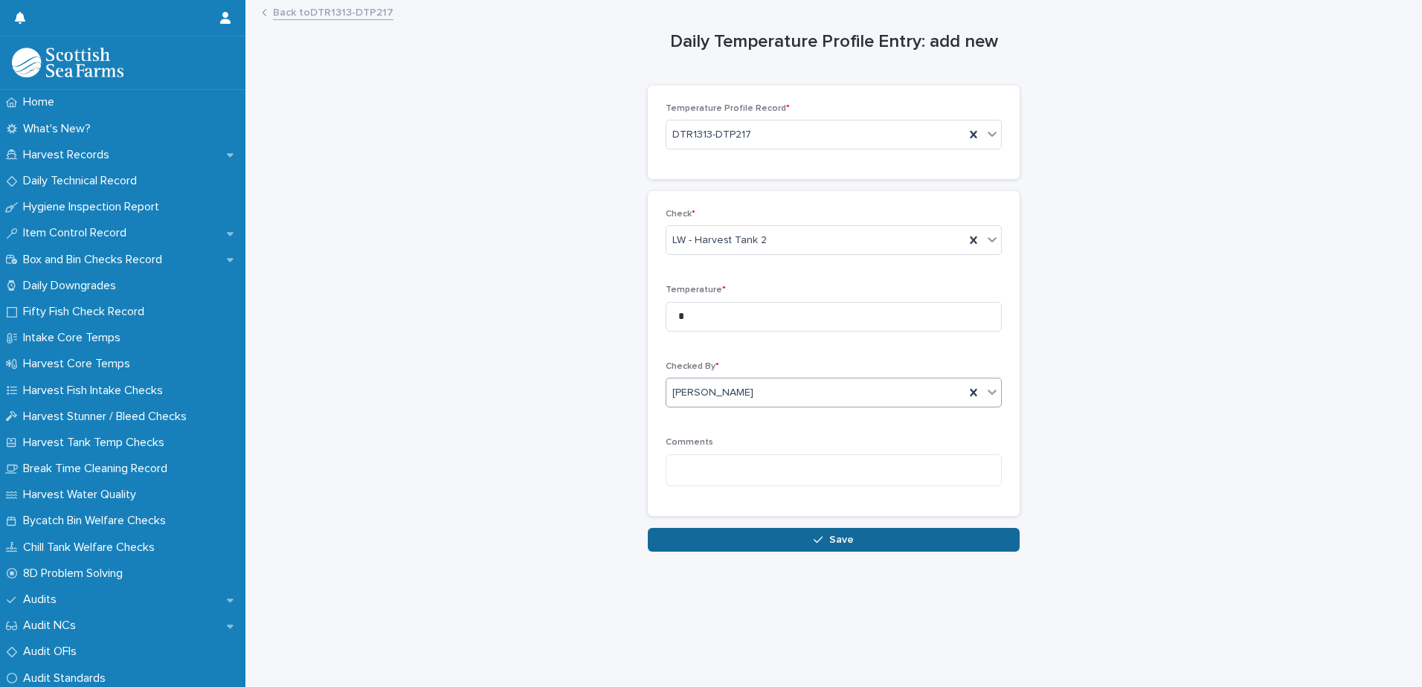
click at [700, 538] on button "Save" at bounding box center [834, 540] width 372 height 24
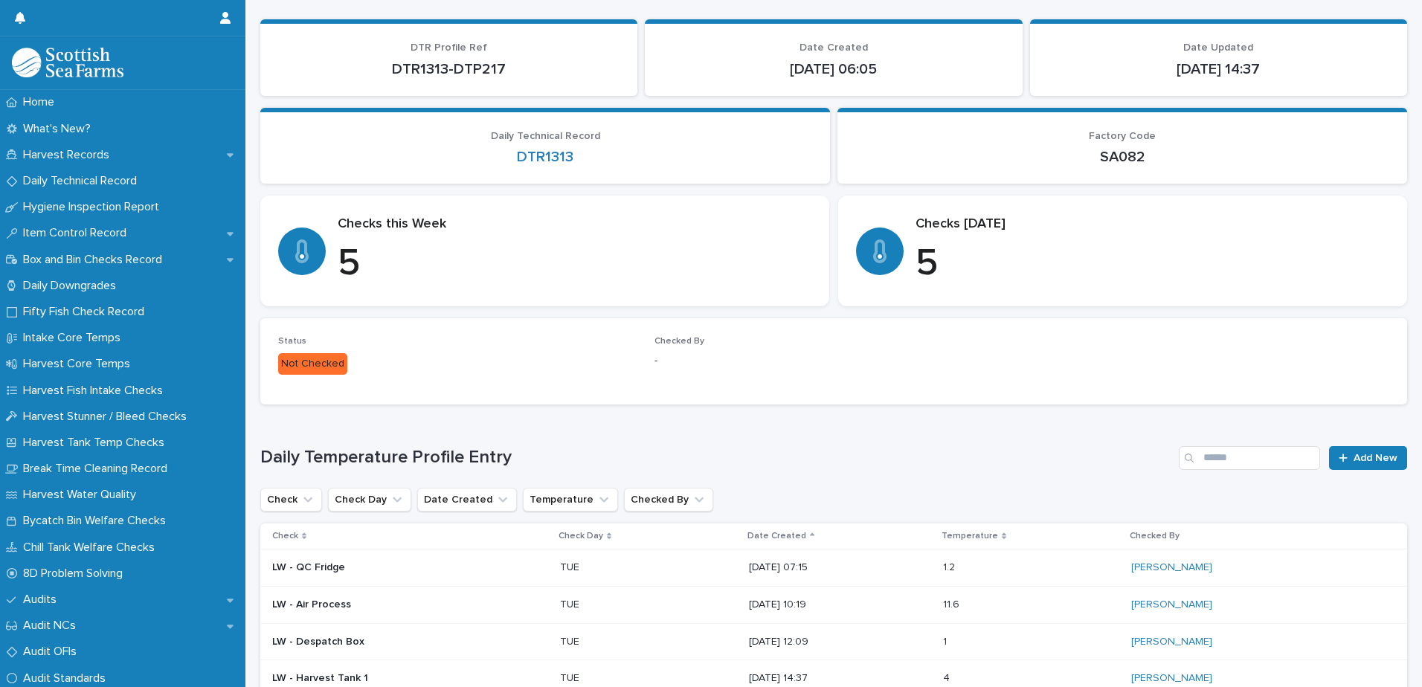
scroll to position [274, 0]
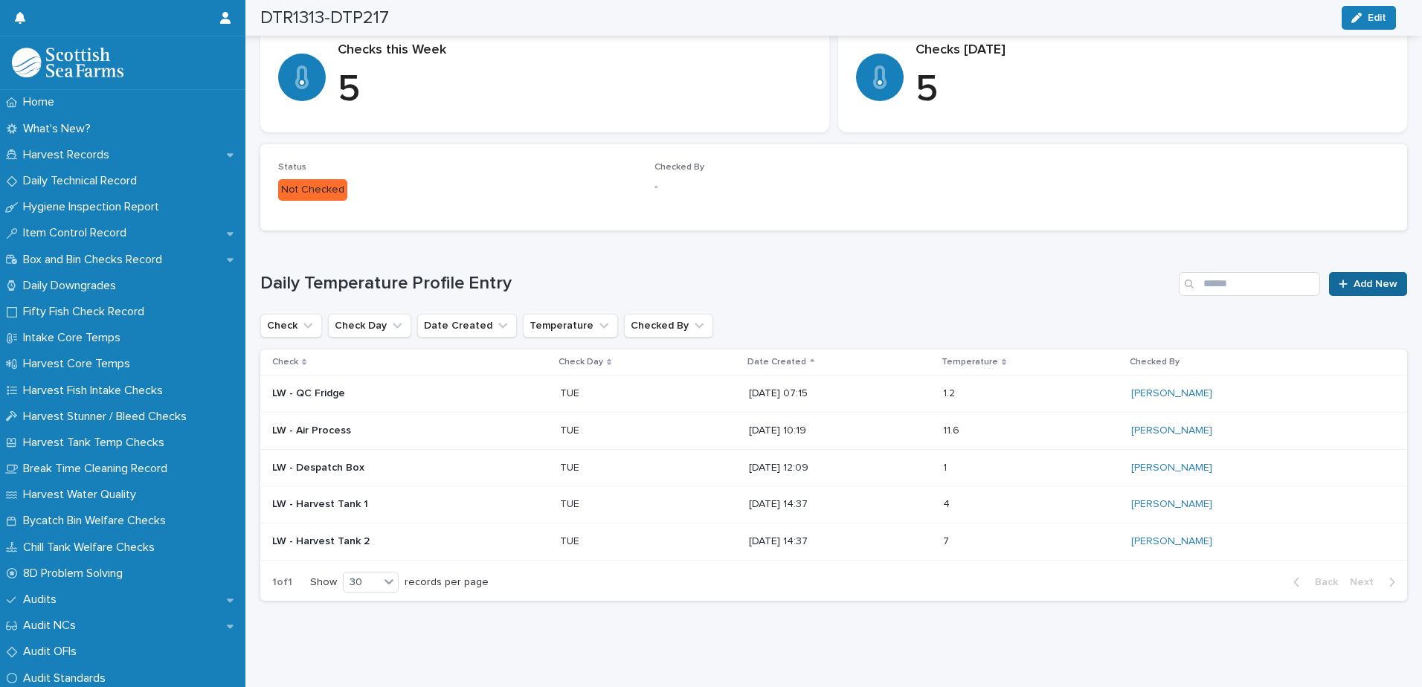
click at [1357, 279] on link "Add New" at bounding box center [1368, 284] width 78 height 24
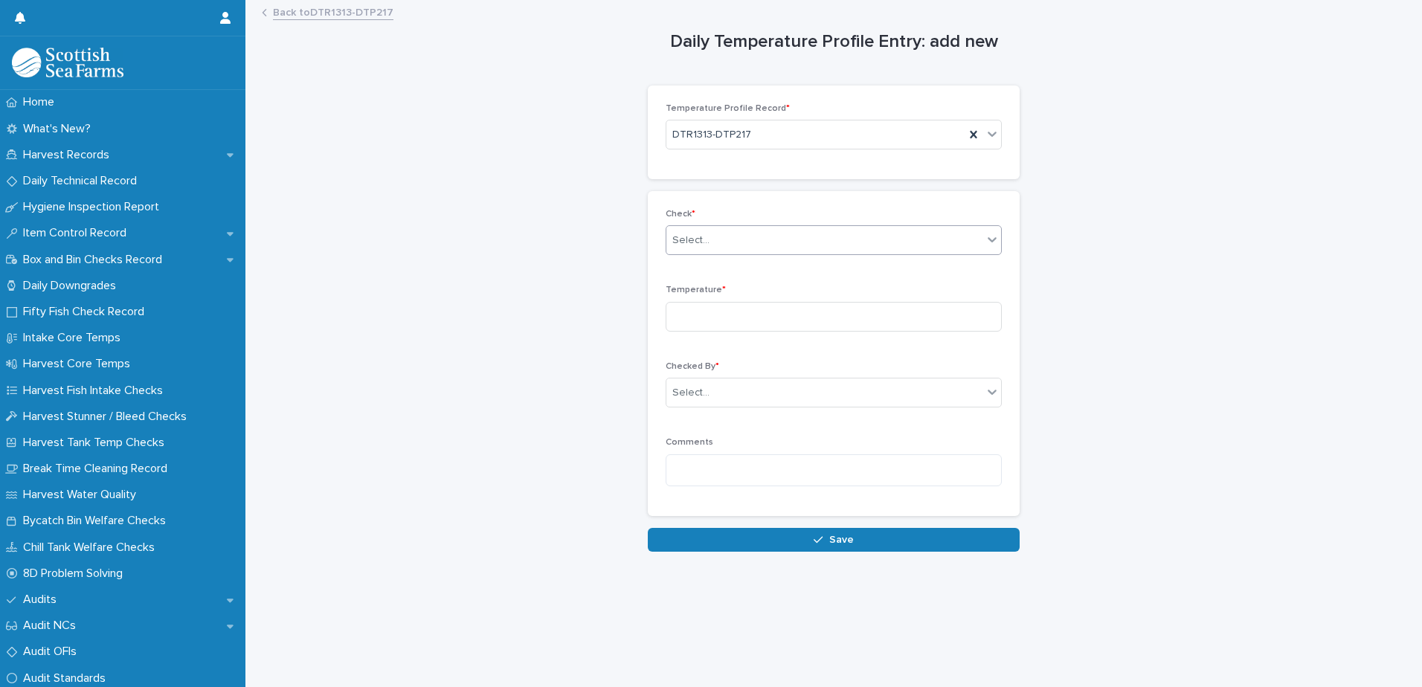
click at [686, 249] on div "Select..." at bounding box center [824, 240] width 316 height 25
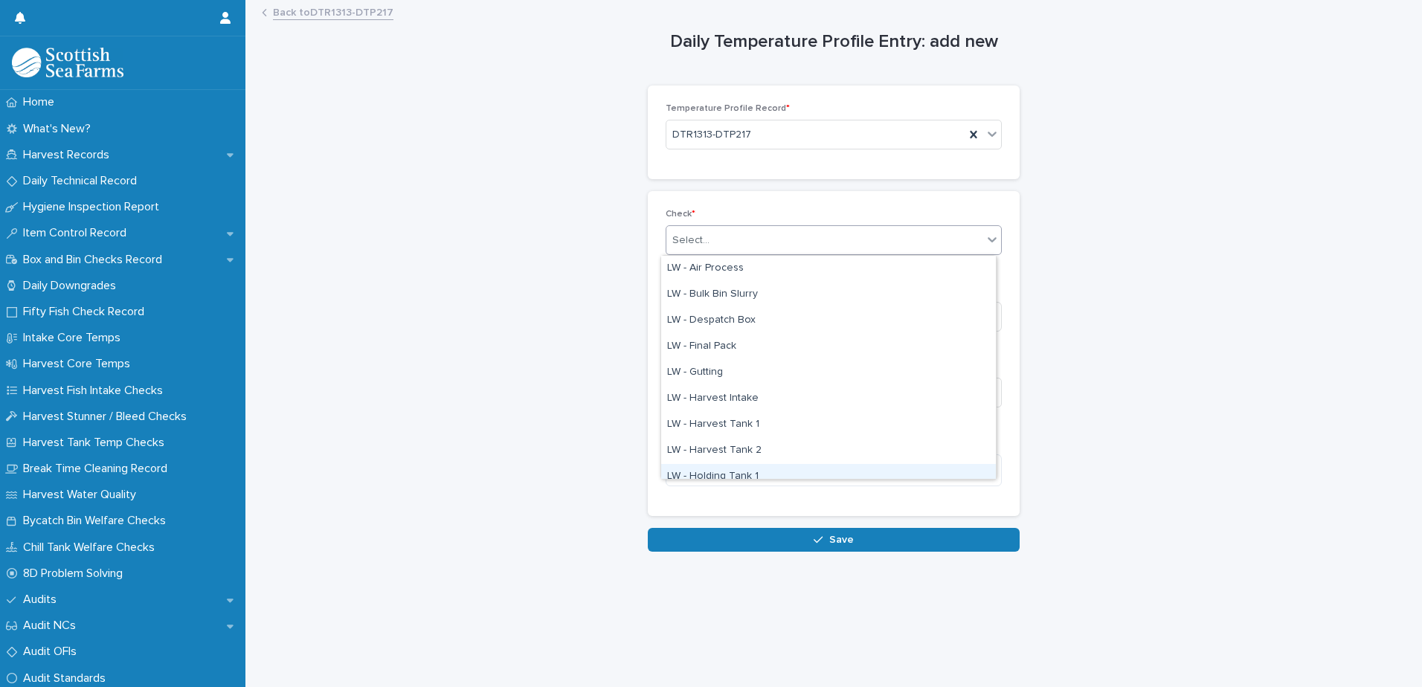
click at [733, 471] on div "LW - Holding Tank 1" at bounding box center [828, 477] width 335 height 26
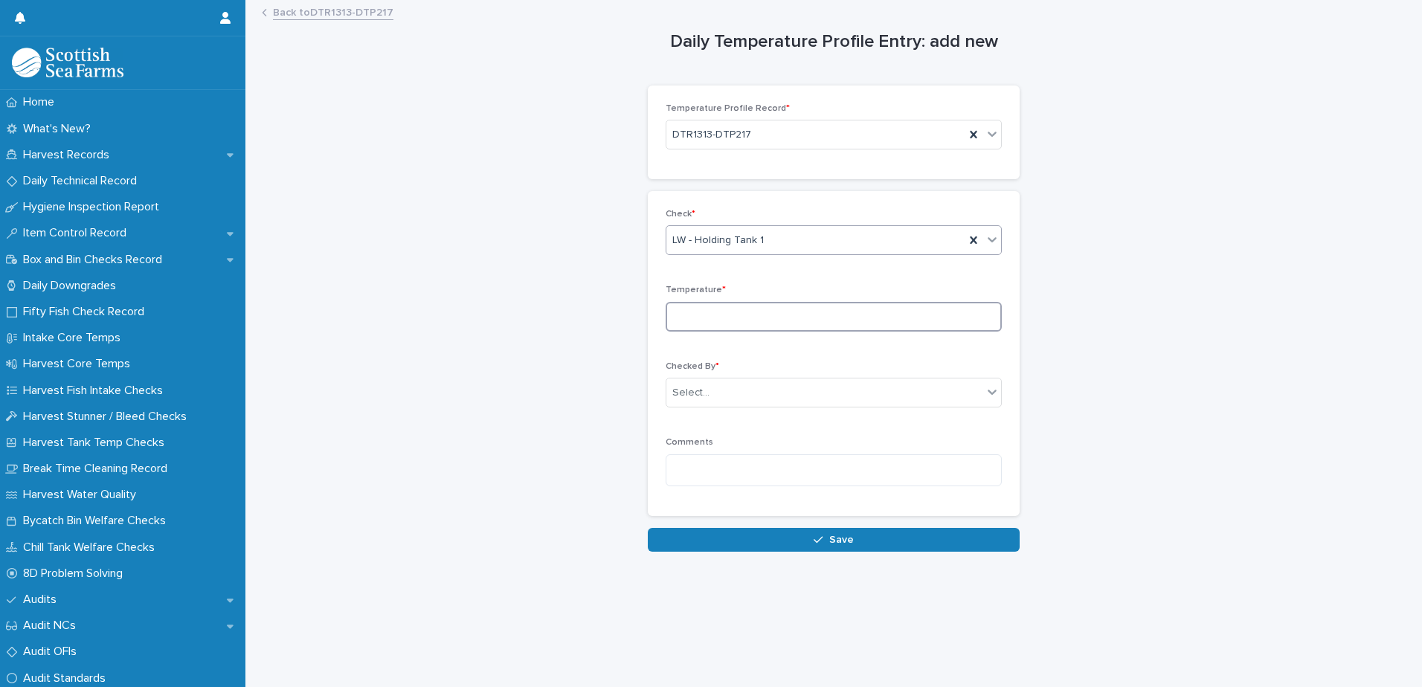
click at [678, 311] on input at bounding box center [833, 317] width 336 height 30
type input "*"
click at [700, 396] on div "Select..." at bounding box center [690, 393] width 37 height 16
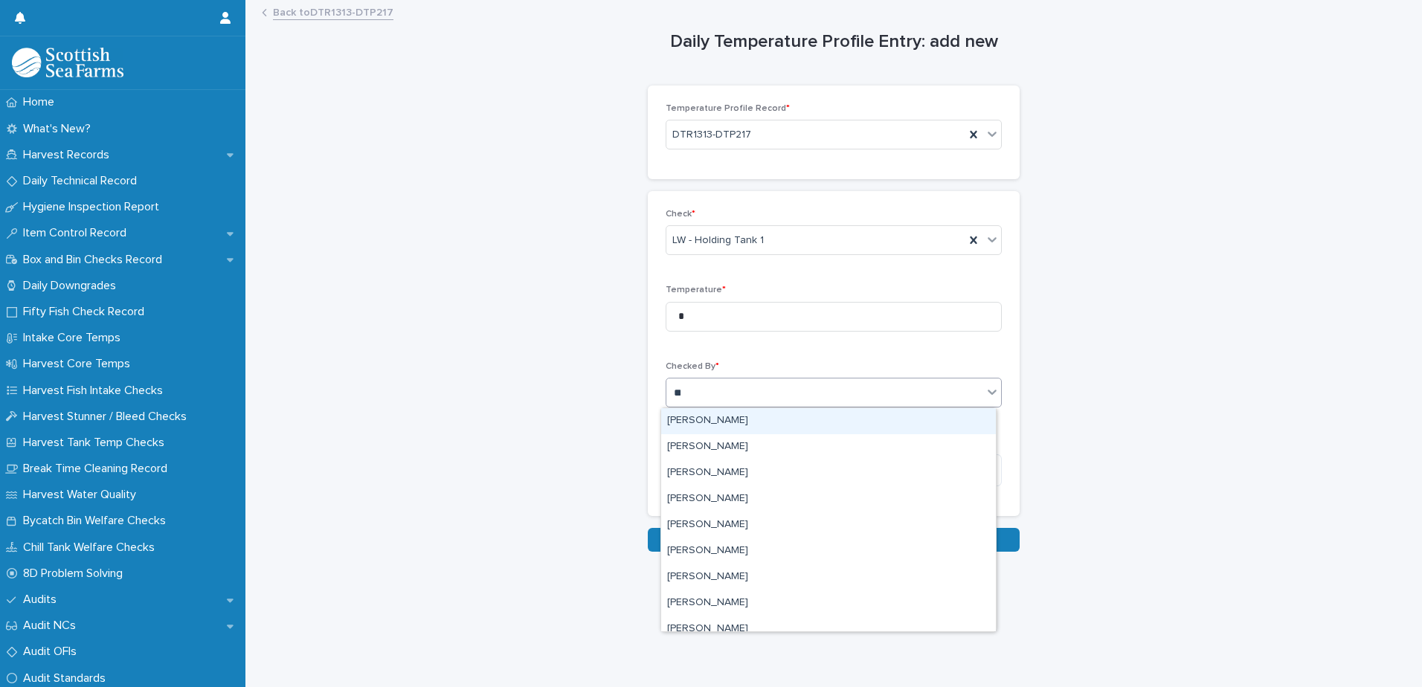
type input "***"
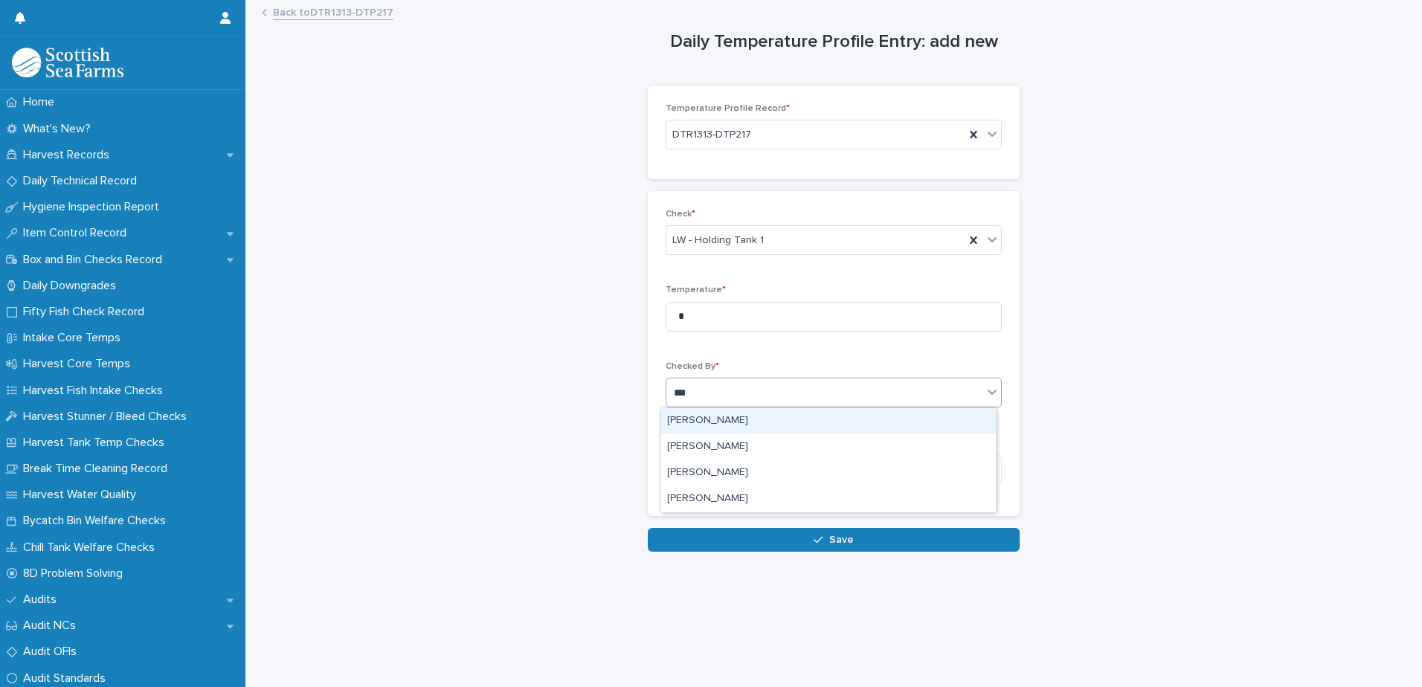
click at [715, 428] on div "[PERSON_NAME]" at bounding box center [828, 421] width 335 height 26
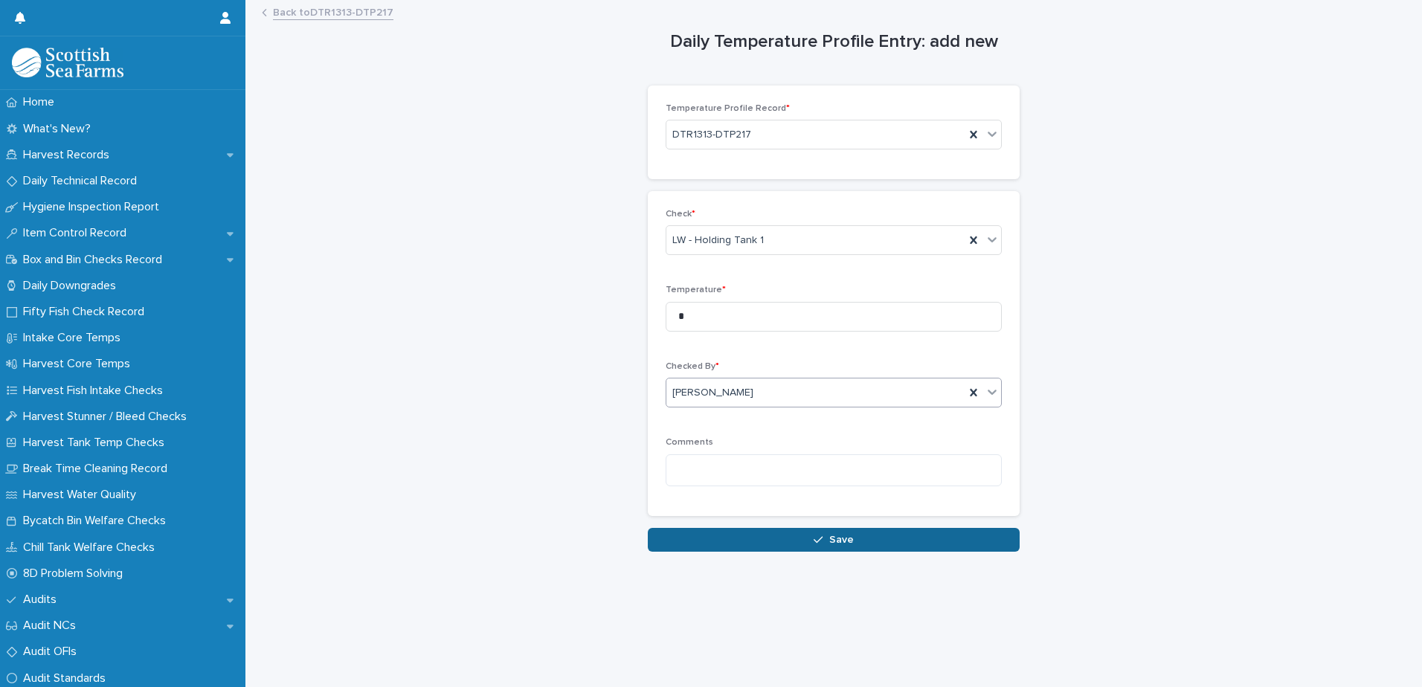
click at [714, 538] on button "Save" at bounding box center [834, 540] width 372 height 24
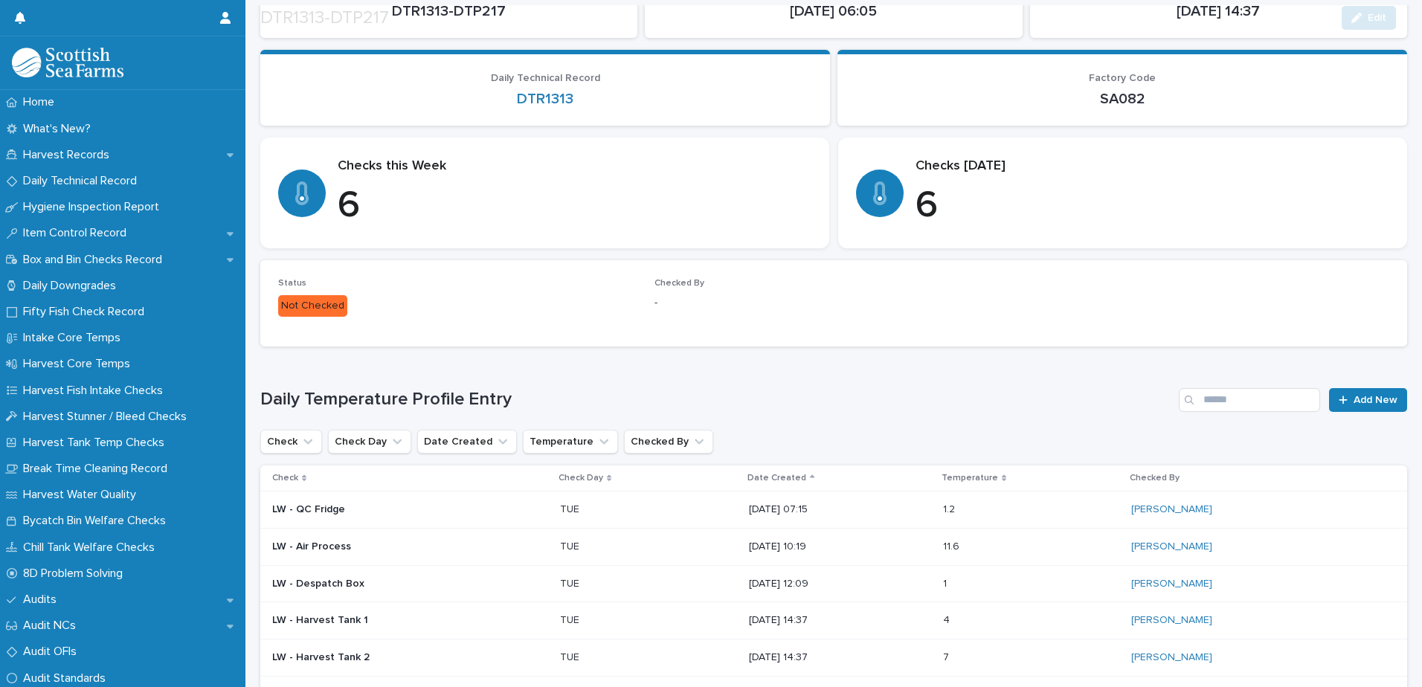
scroll to position [312, 0]
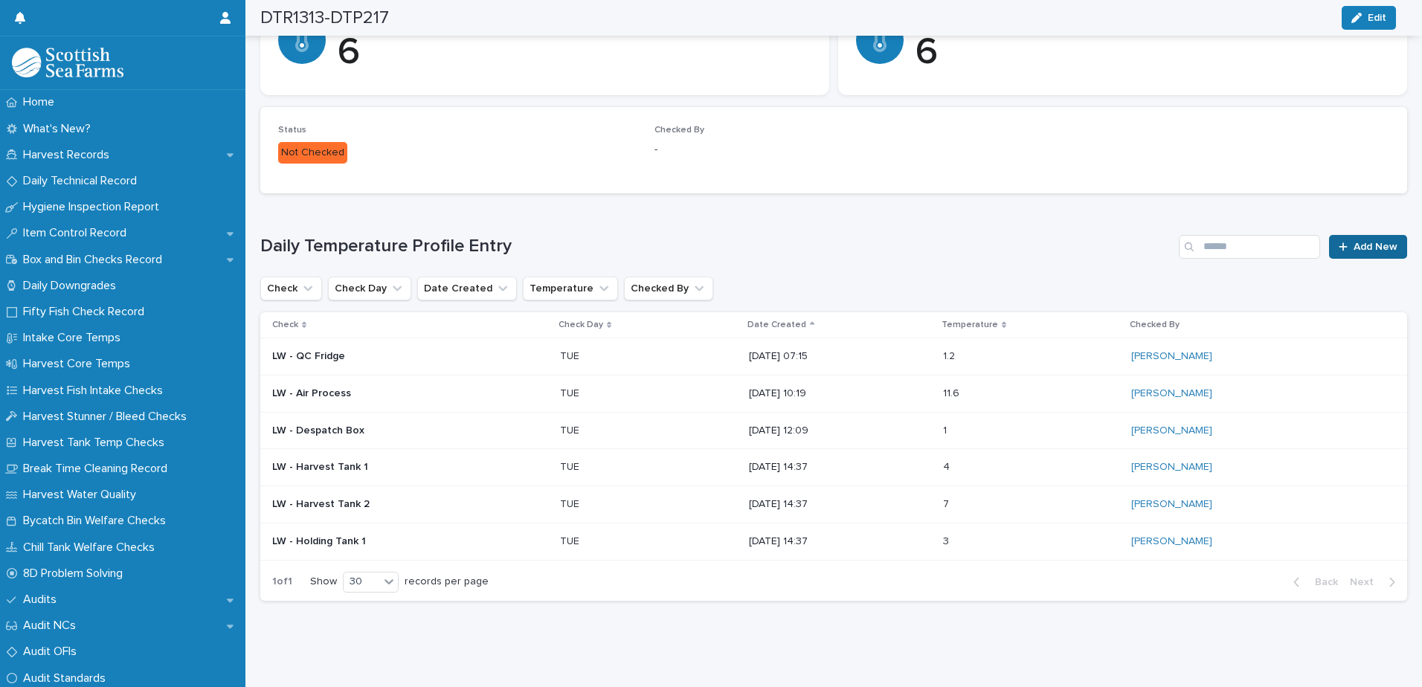
click at [1357, 242] on span "Add New" at bounding box center [1375, 247] width 44 height 10
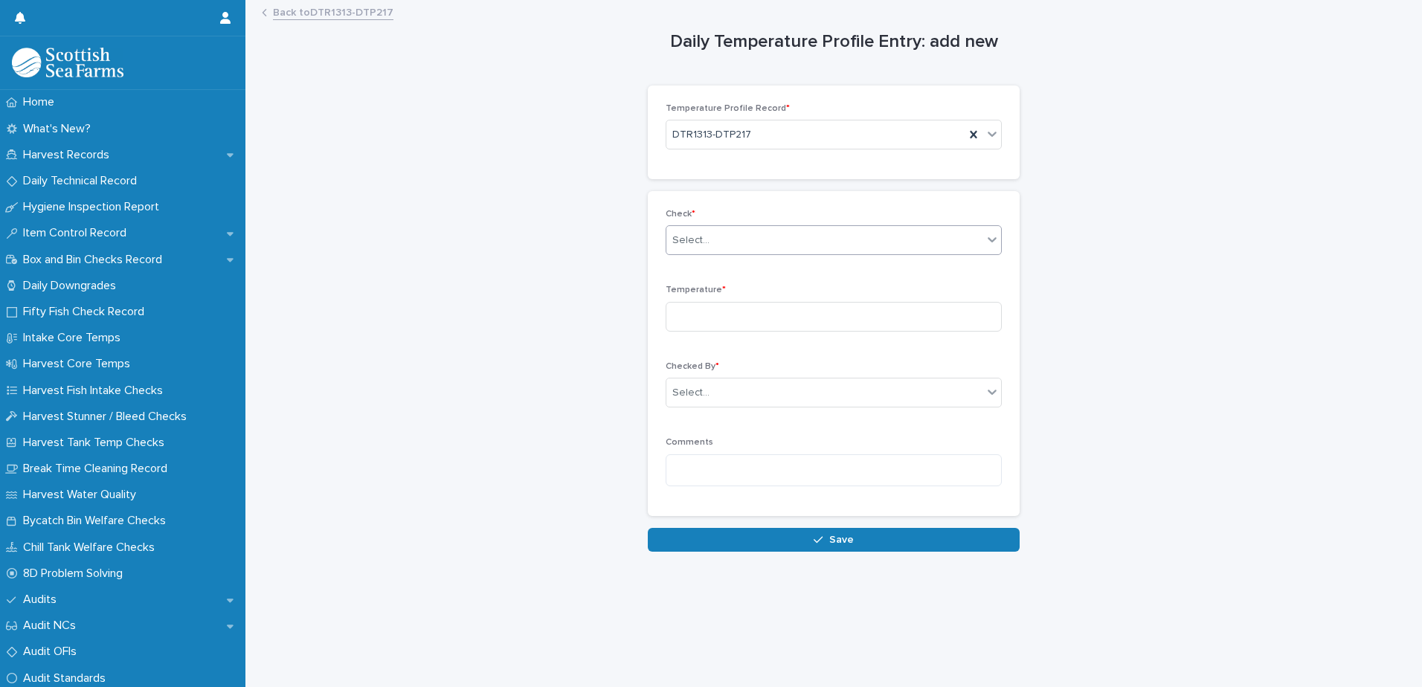
click at [690, 236] on div "Select..." at bounding box center [690, 241] width 37 height 16
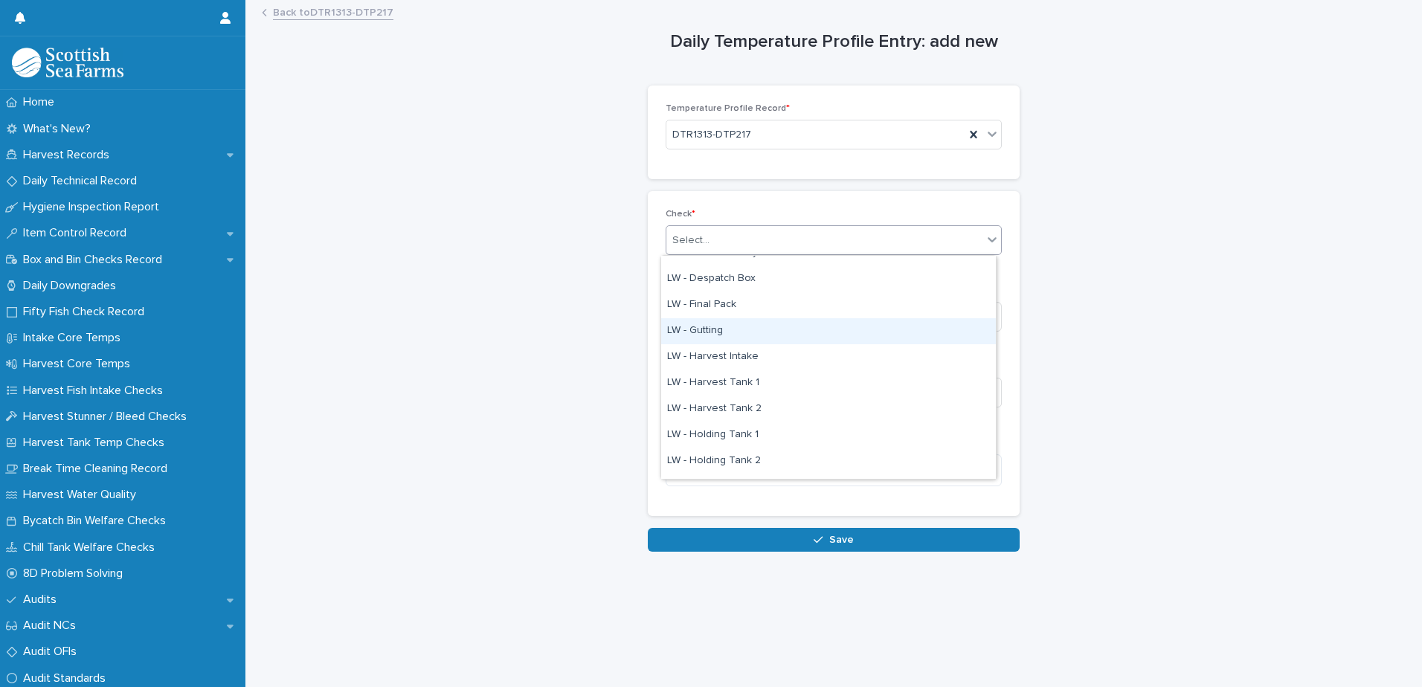
scroll to position [74, 0]
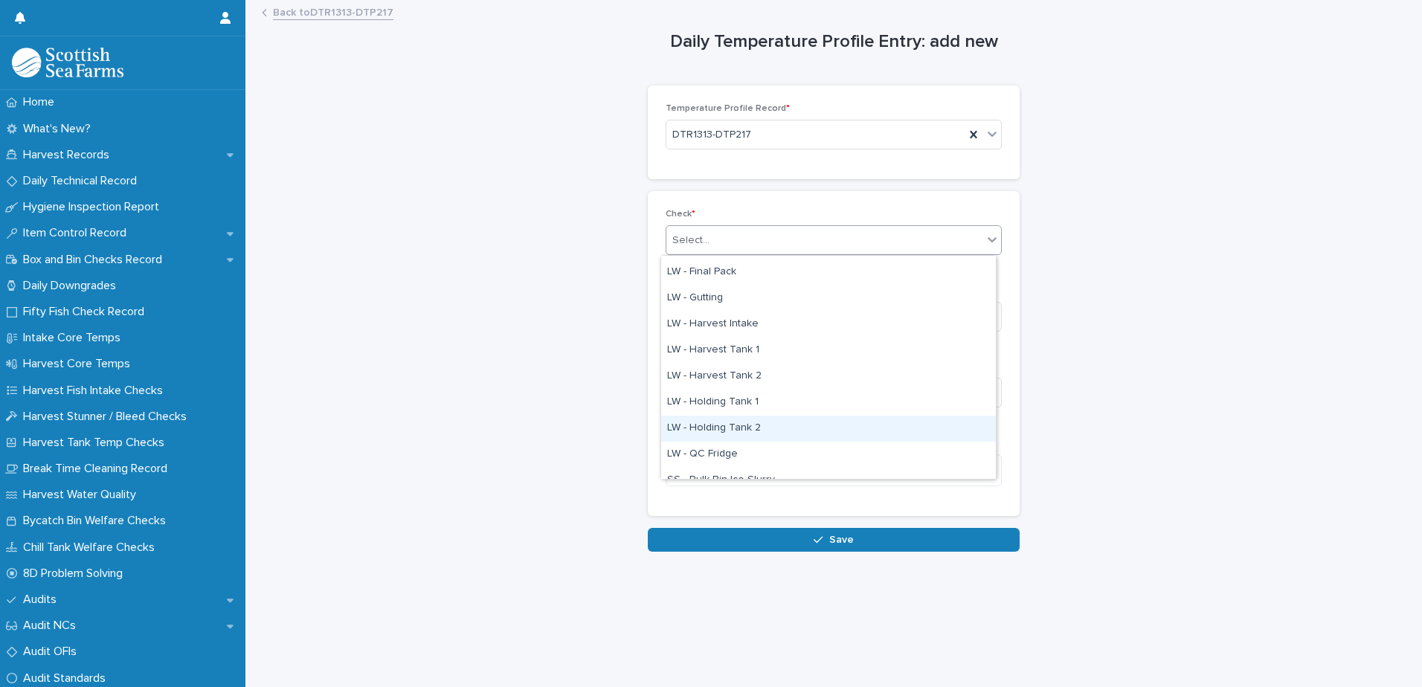
click at [749, 423] on div "LW - Holding Tank 2" at bounding box center [828, 429] width 335 height 26
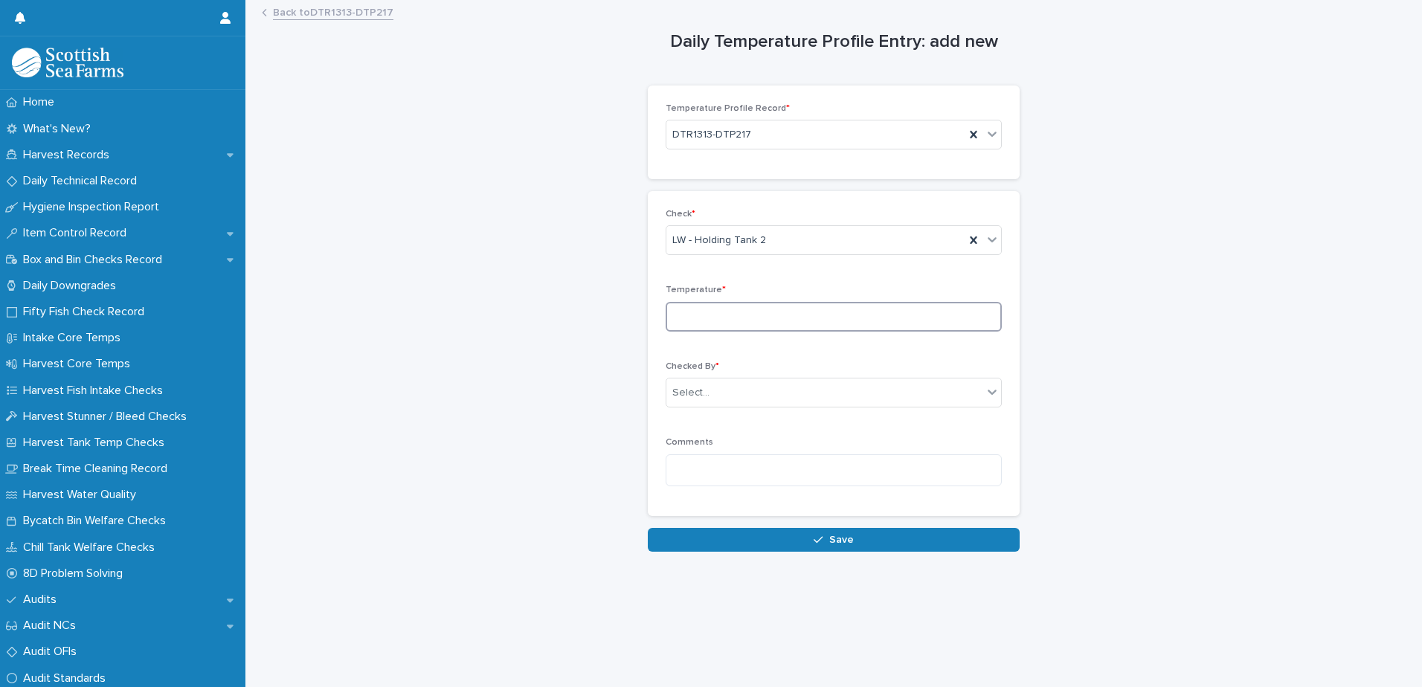
click at [694, 309] on input at bounding box center [833, 317] width 336 height 30
type input "*"
click at [695, 396] on div "Select..." at bounding box center [690, 393] width 37 height 16
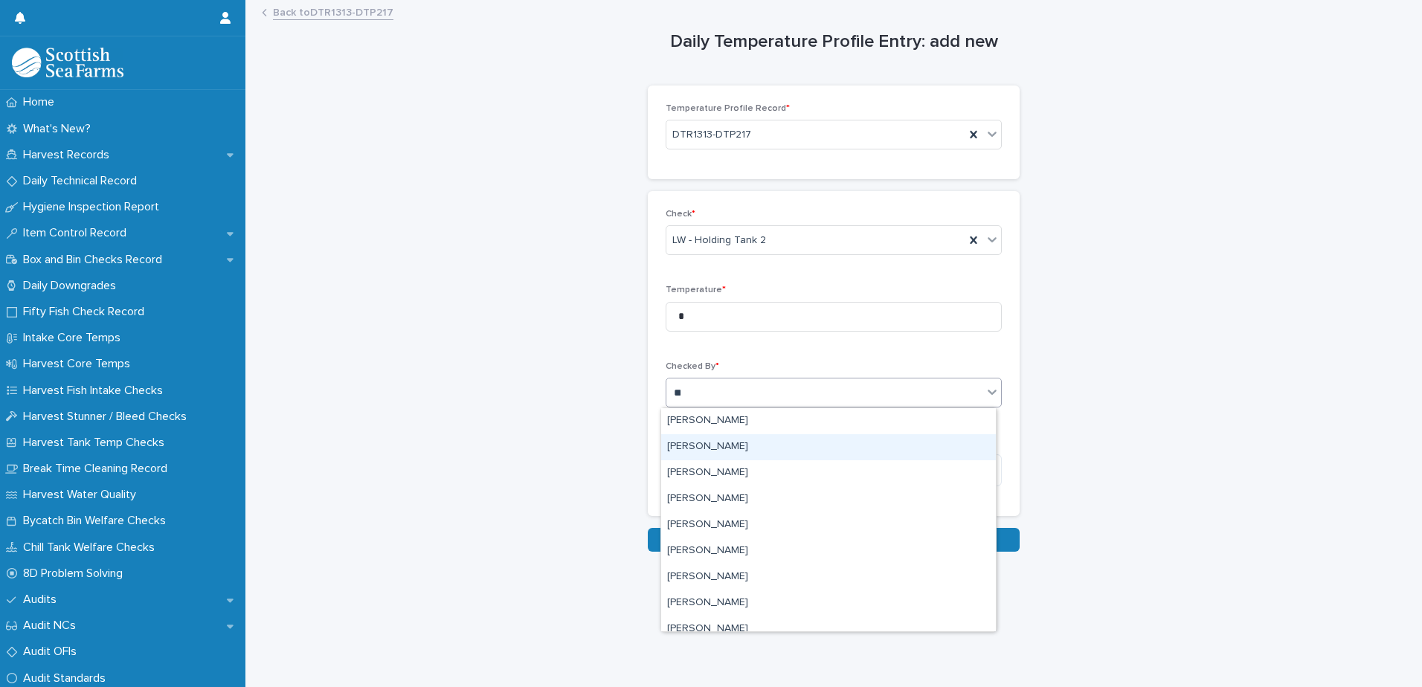
type input "***"
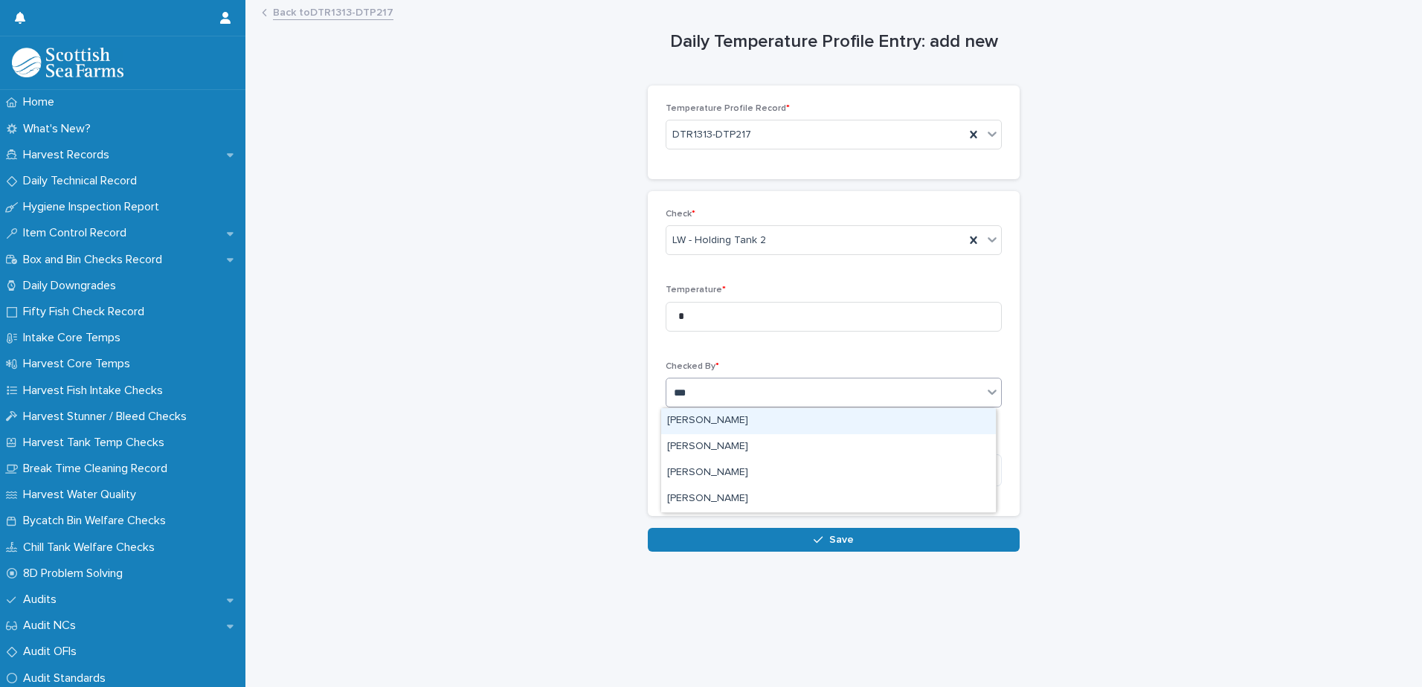
click at [710, 425] on div "[PERSON_NAME]" at bounding box center [828, 421] width 335 height 26
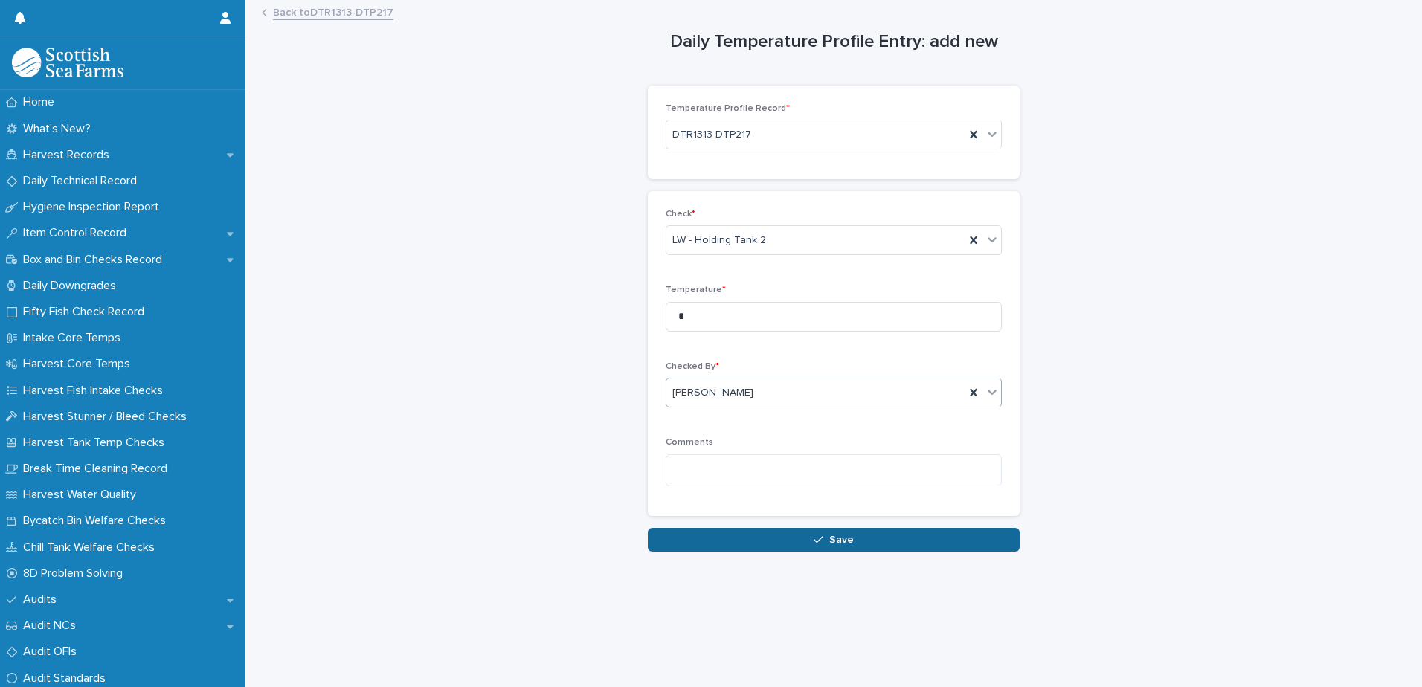
click at [719, 533] on button "Save" at bounding box center [834, 540] width 372 height 24
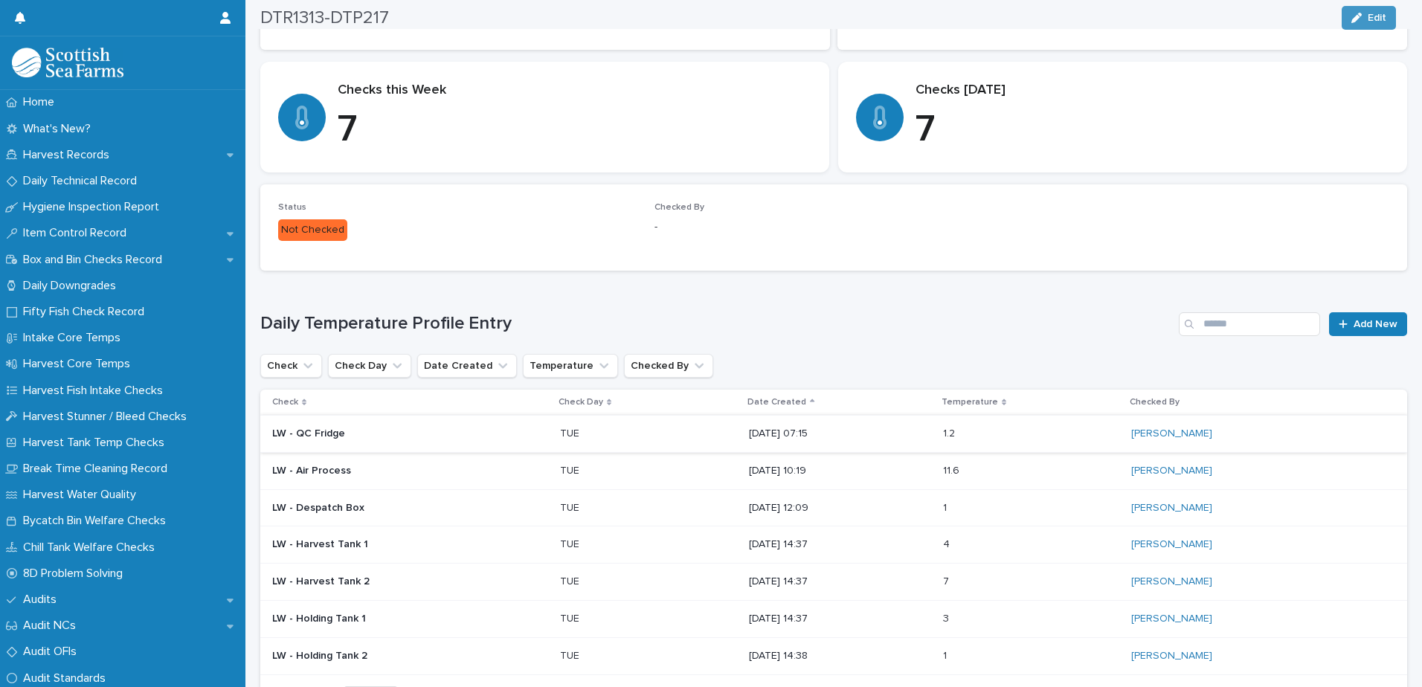
scroll to position [349, 0]
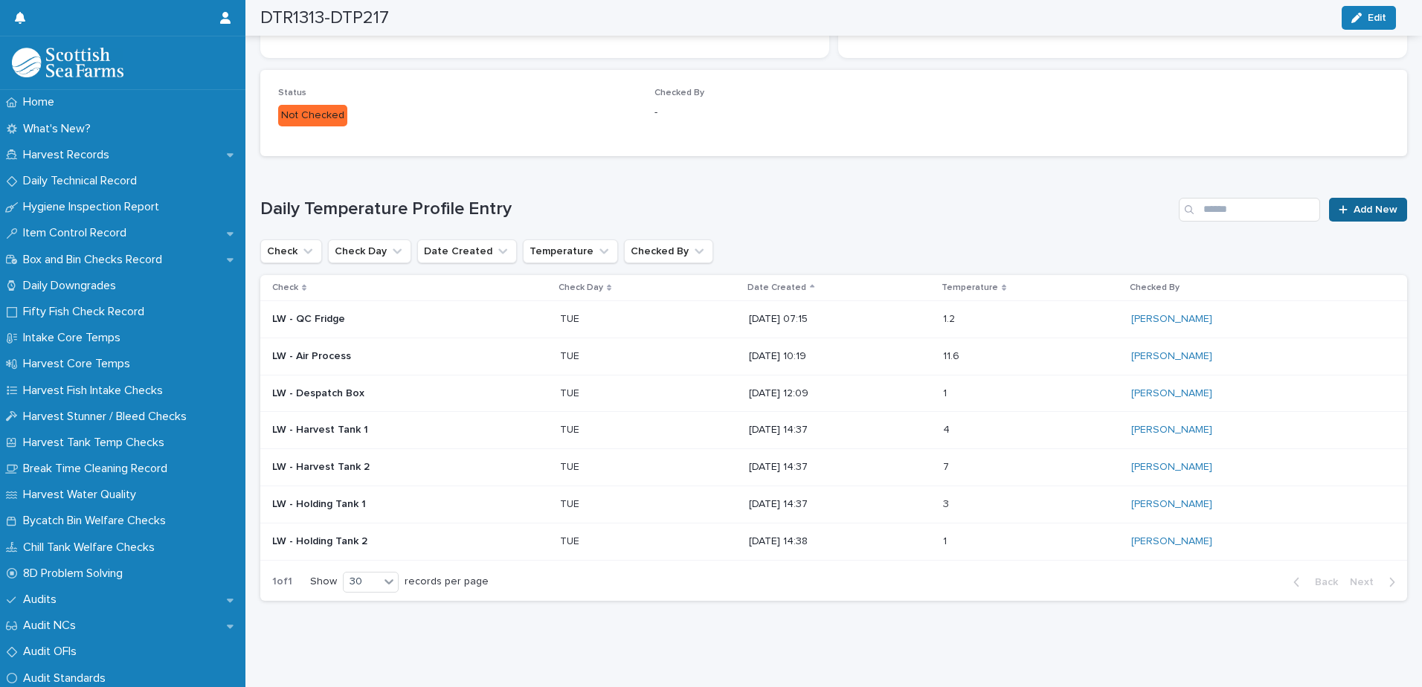
click at [1344, 204] on link "Add New" at bounding box center [1368, 210] width 78 height 24
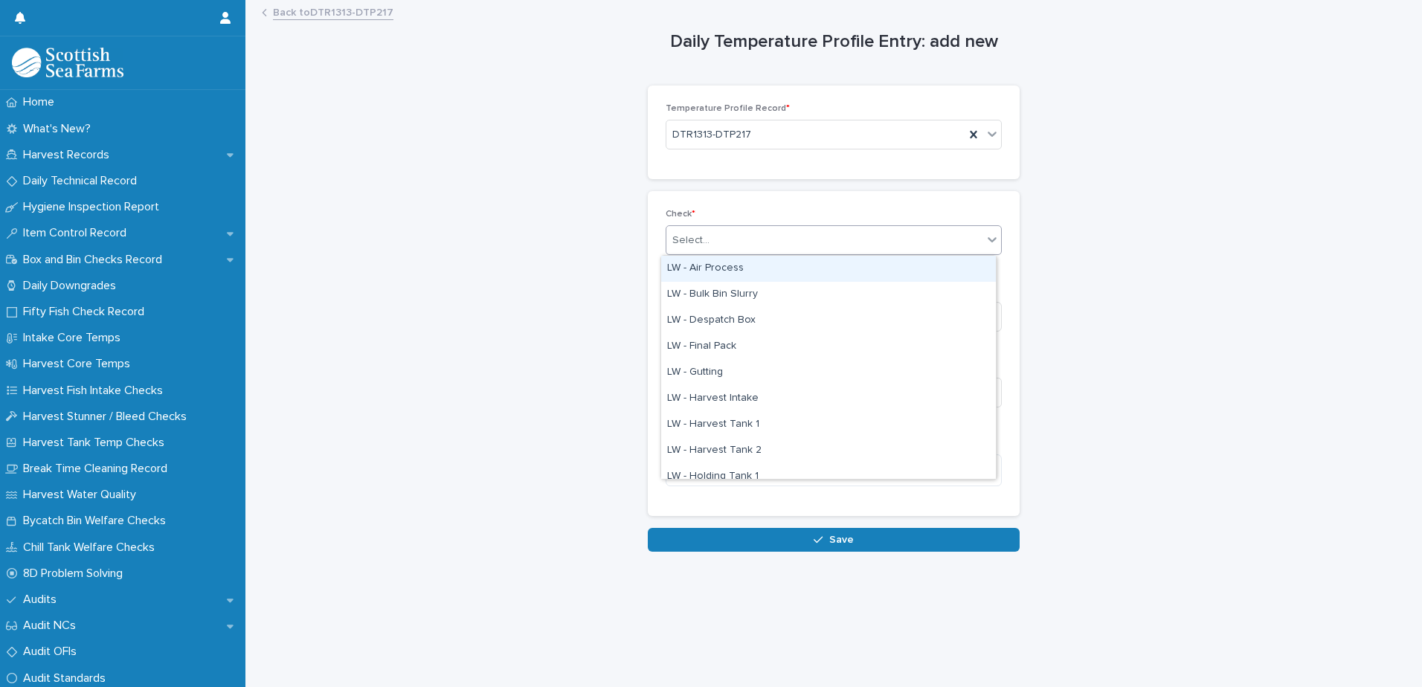
click at [685, 244] on div "Select..." at bounding box center [690, 241] width 37 height 16
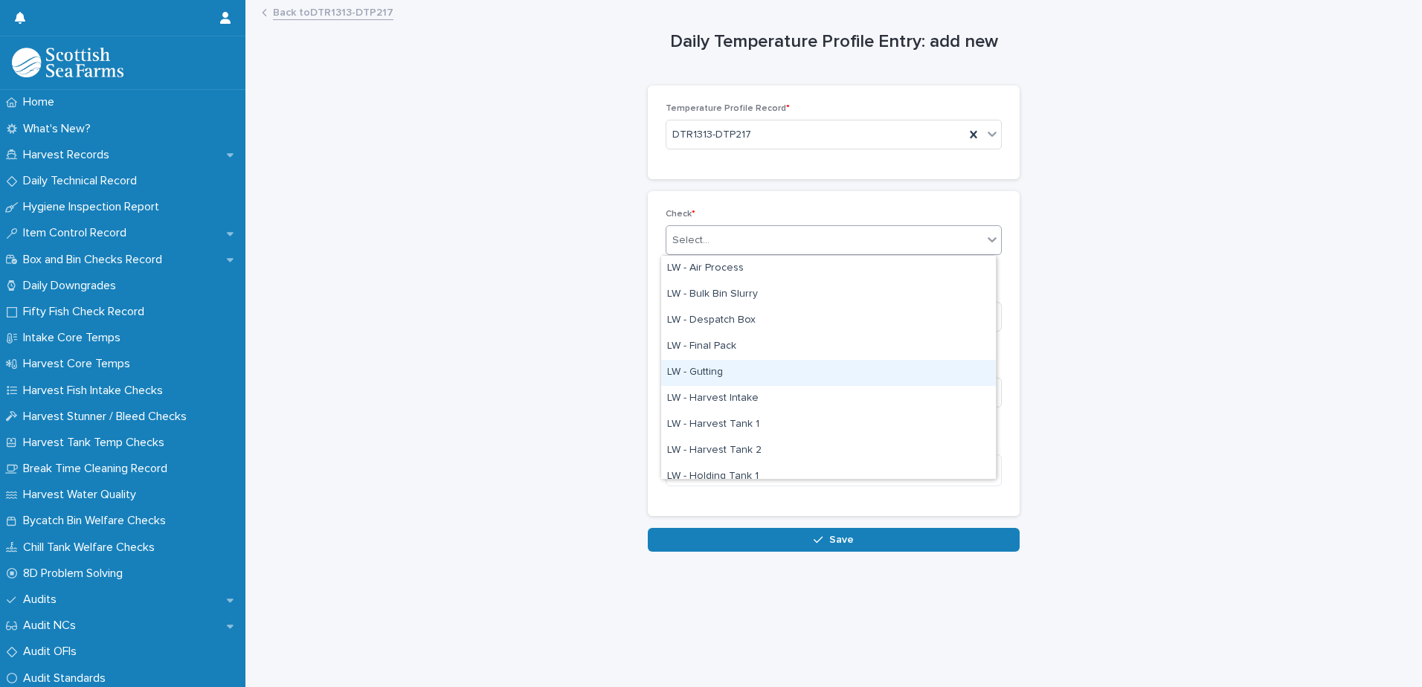
click at [717, 378] on div "LW - Gutting" at bounding box center [828, 373] width 335 height 26
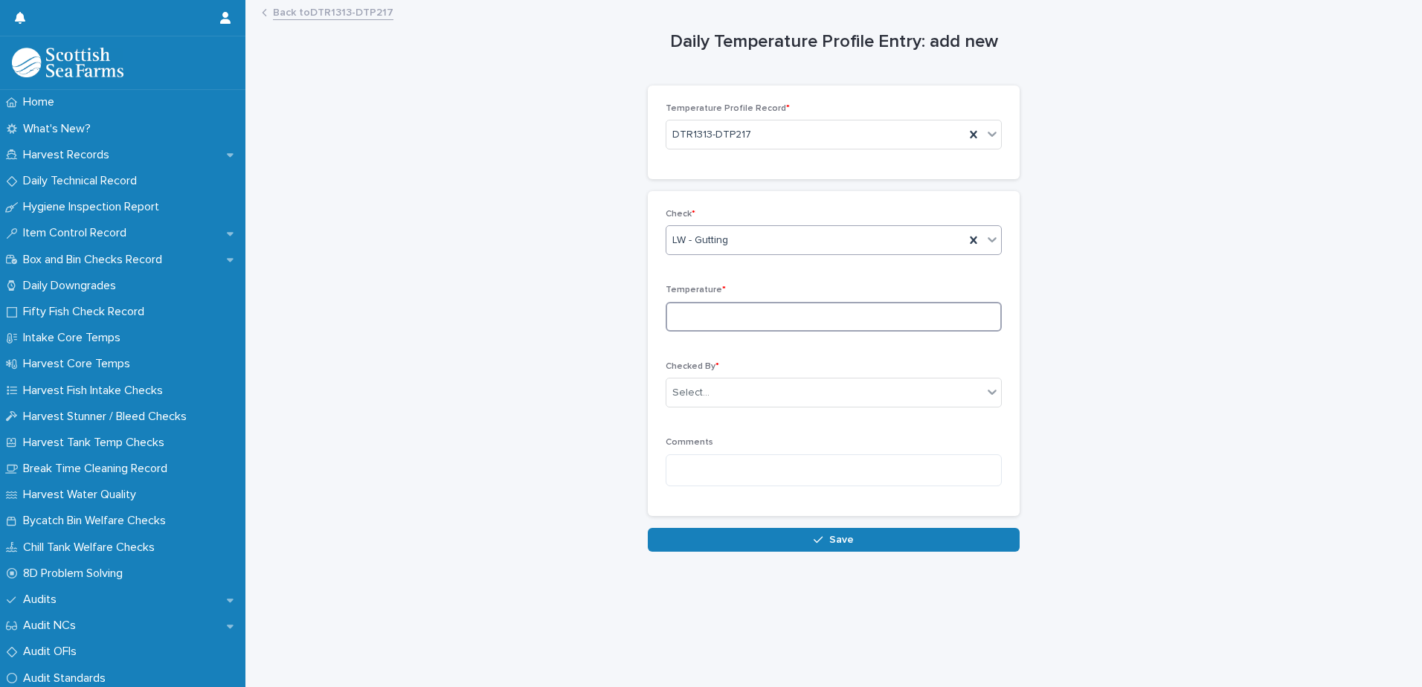
click at [683, 323] on input at bounding box center [833, 317] width 336 height 30
type input "*"
type input "***"
click at [679, 397] on div "Select..." at bounding box center [690, 393] width 37 height 16
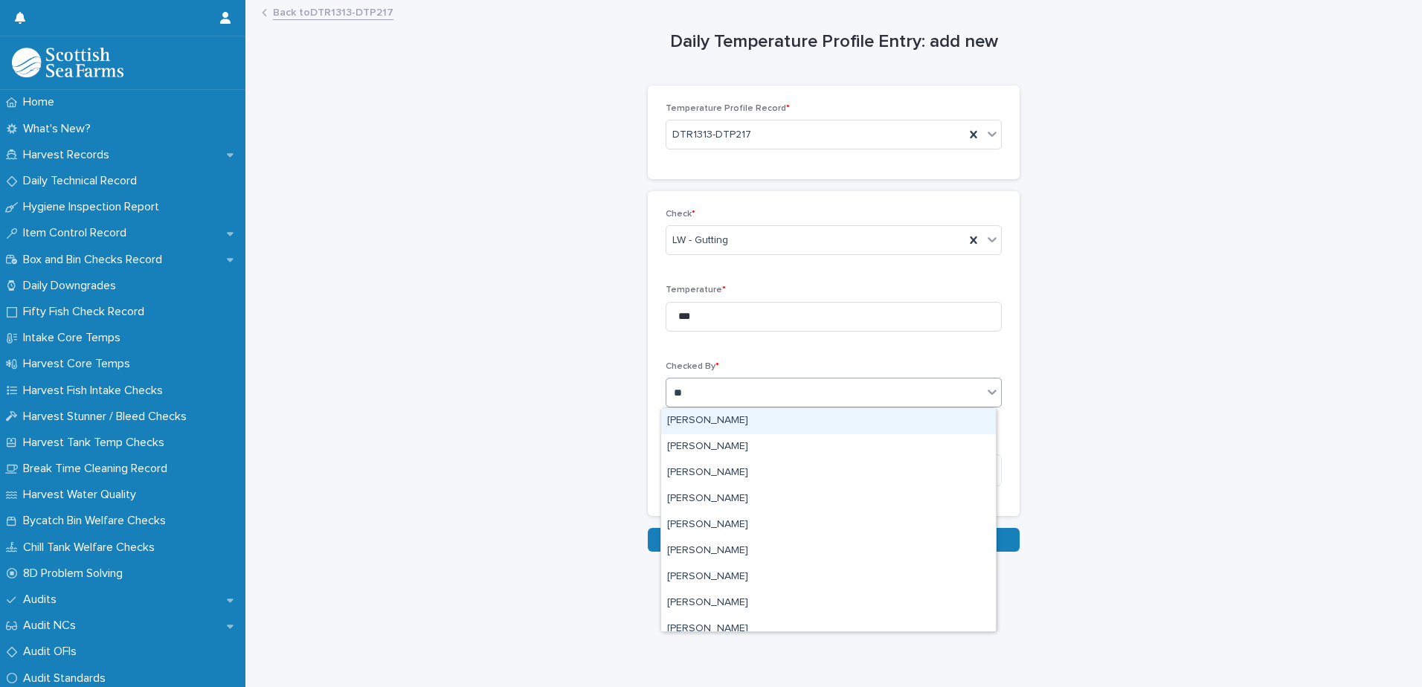
type input "***"
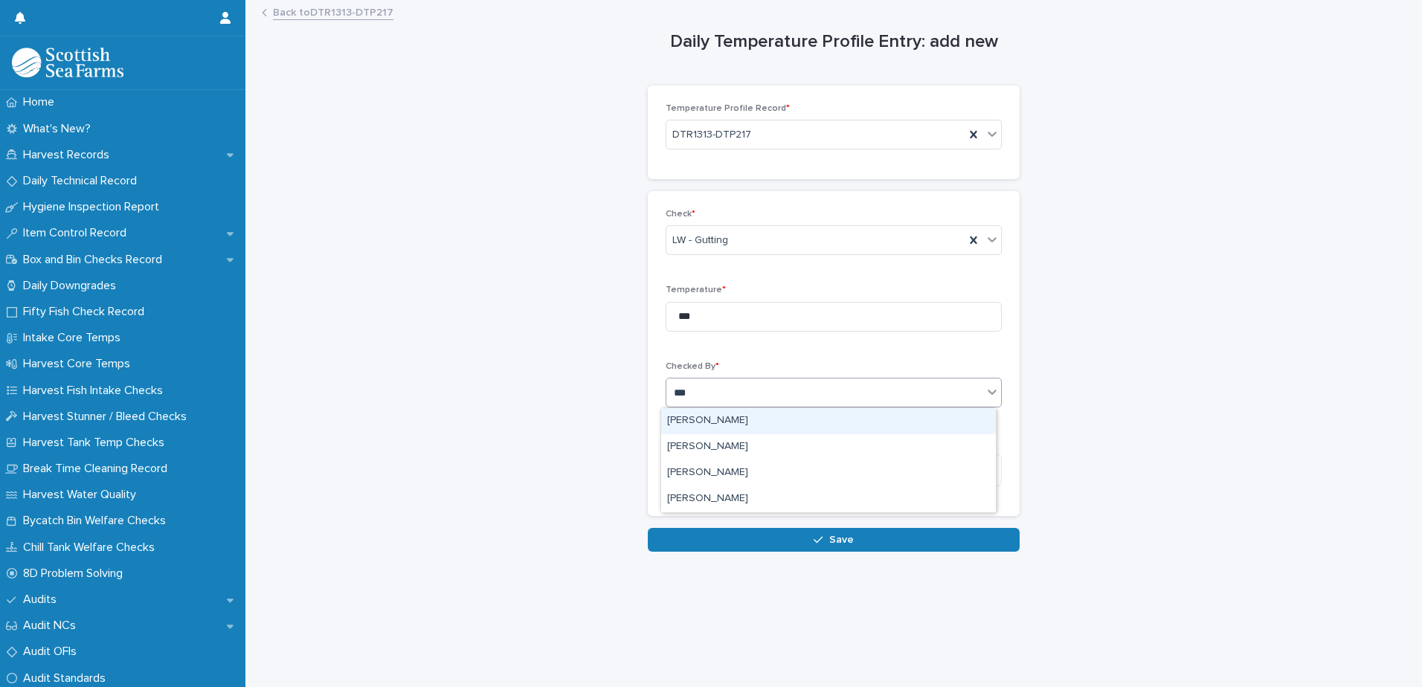
click at [685, 422] on div "[PERSON_NAME]" at bounding box center [828, 421] width 335 height 26
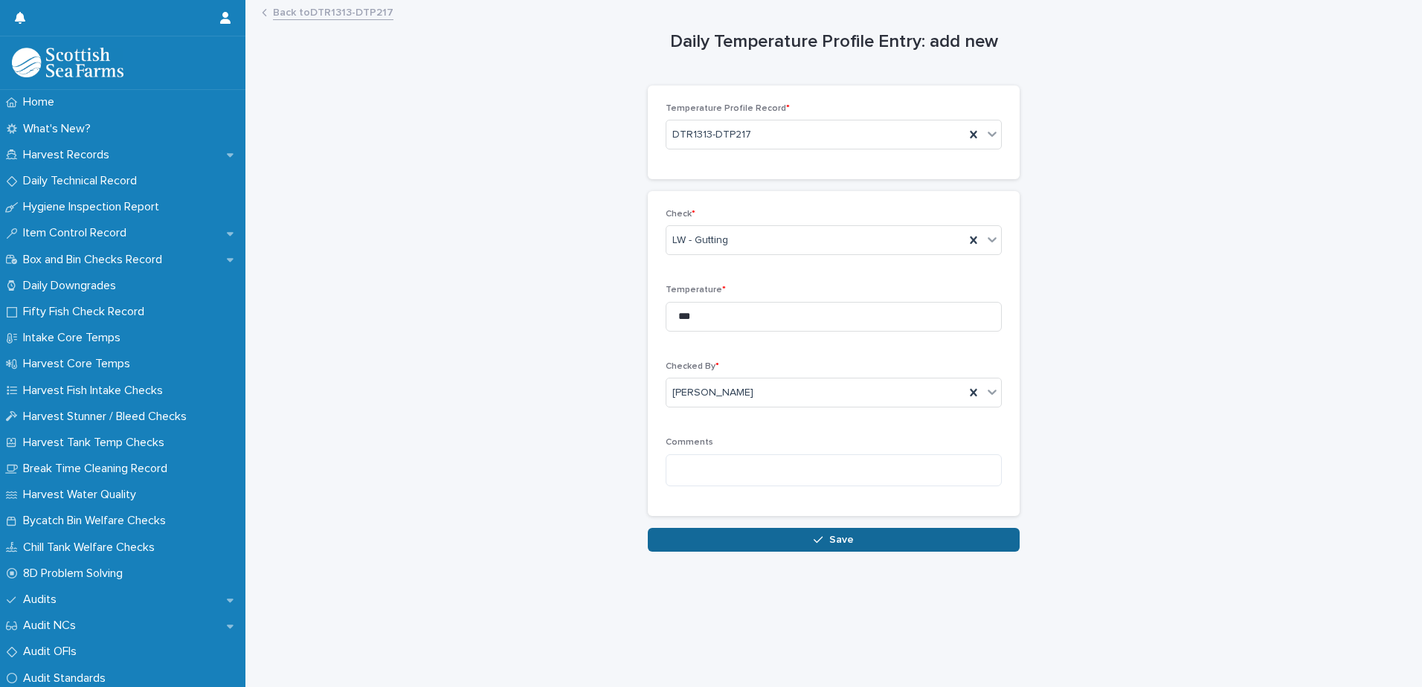
click at [702, 537] on button "Save" at bounding box center [834, 540] width 372 height 24
click at [300, 14] on link "Back to DTR1313-DTP217" at bounding box center [333, 11] width 120 height 17
